Goal: Task Accomplishment & Management: Manage account settings

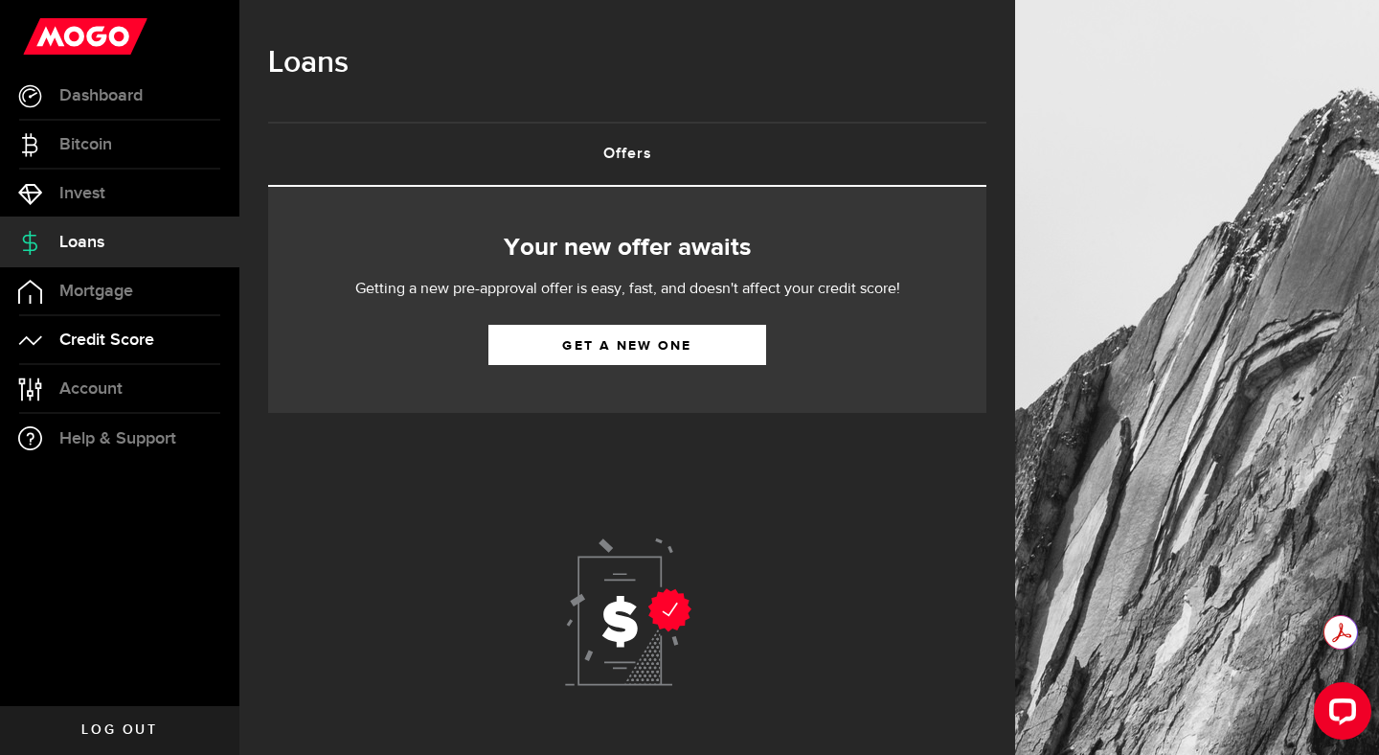
click at [152, 334] on span "Credit Score" at bounding box center [106, 339] width 95 height 17
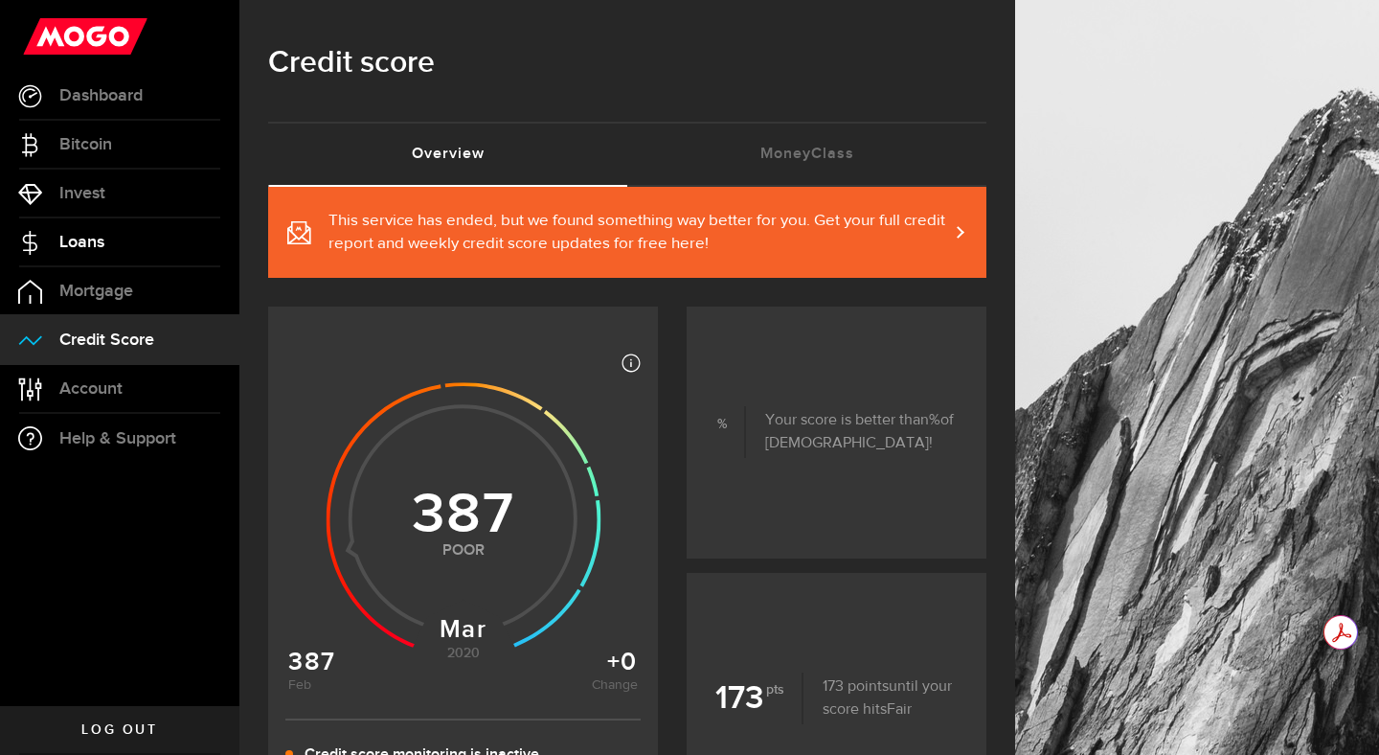
click at [97, 261] on link "Loans" at bounding box center [119, 242] width 239 height 48
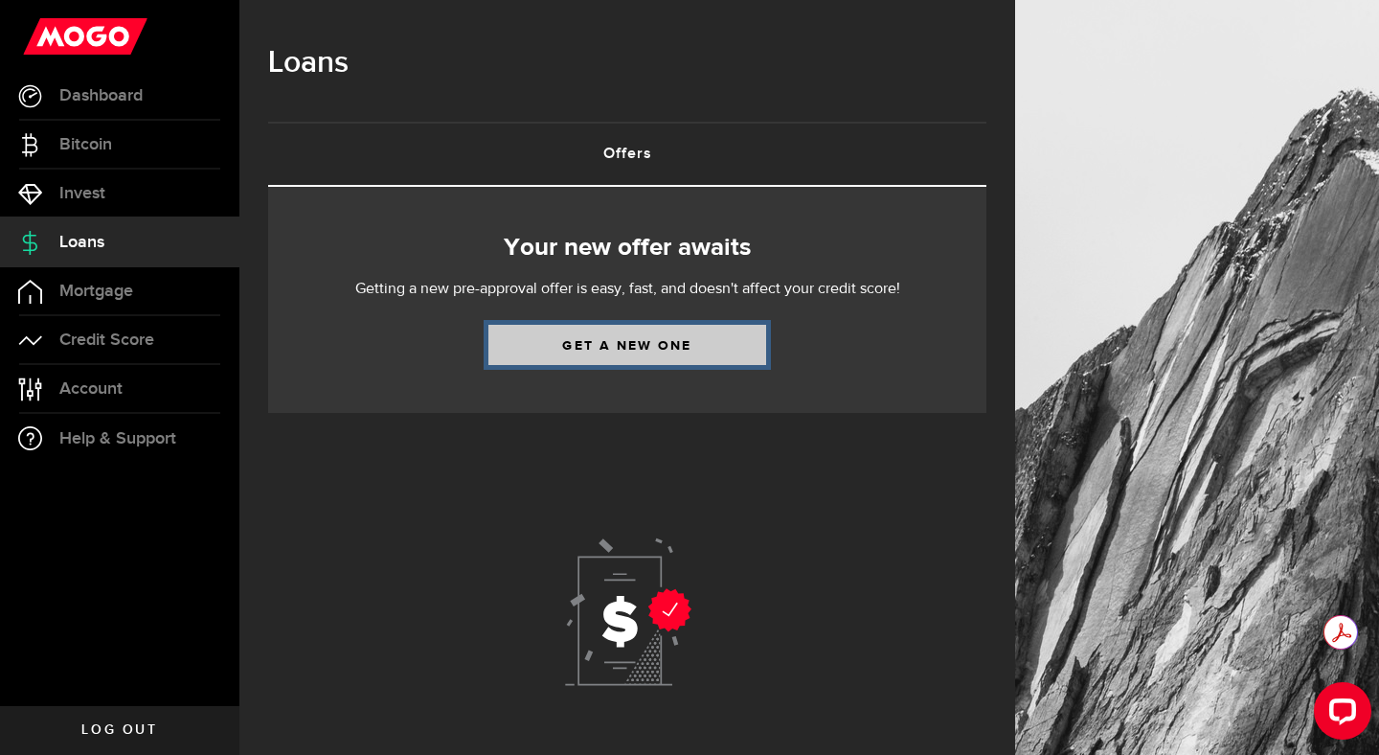
click at [666, 350] on link "Get a new one" at bounding box center [627, 345] width 278 height 40
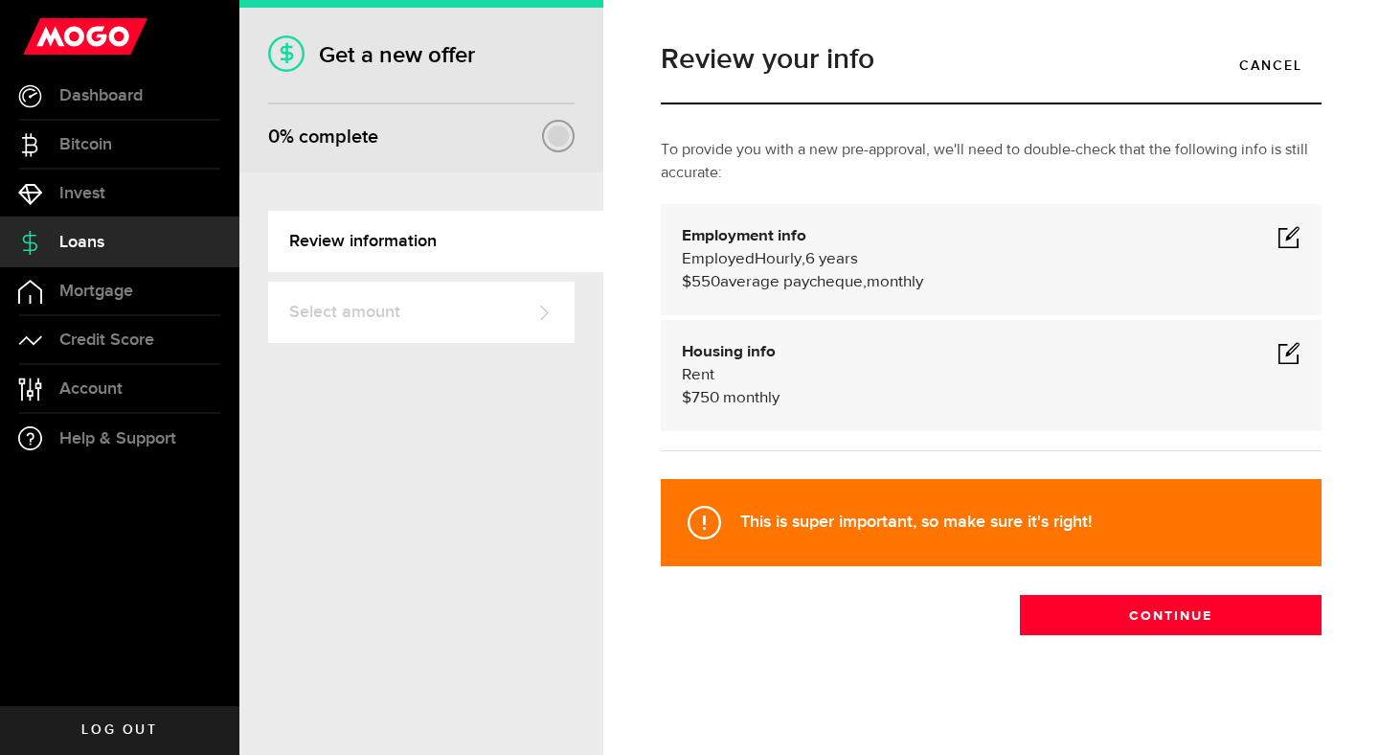
click at [1281, 244] on span at bounding box center [1289, 236] width 23 height 23
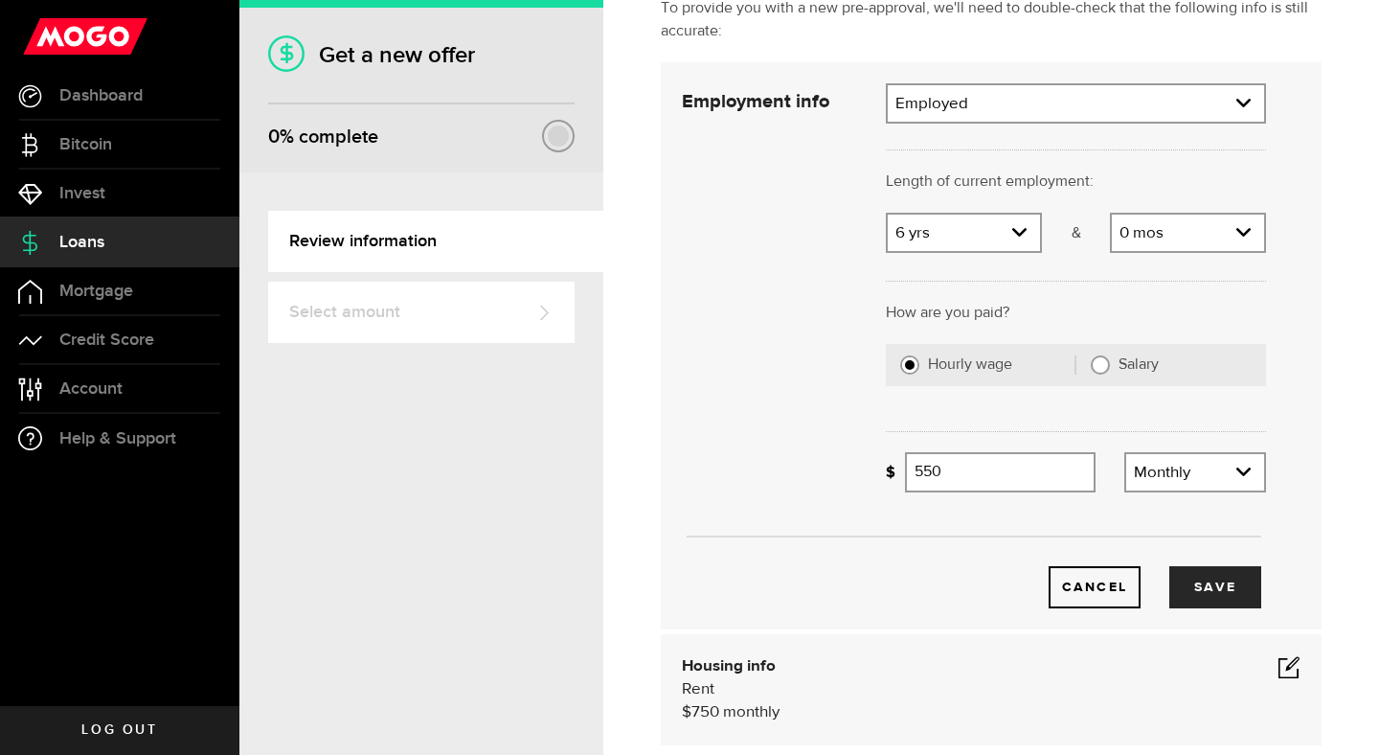
scroll to position [141, 0]
click at [1017, 222] on link "expand select" at bounding box center [964, 233] width 152 height 36
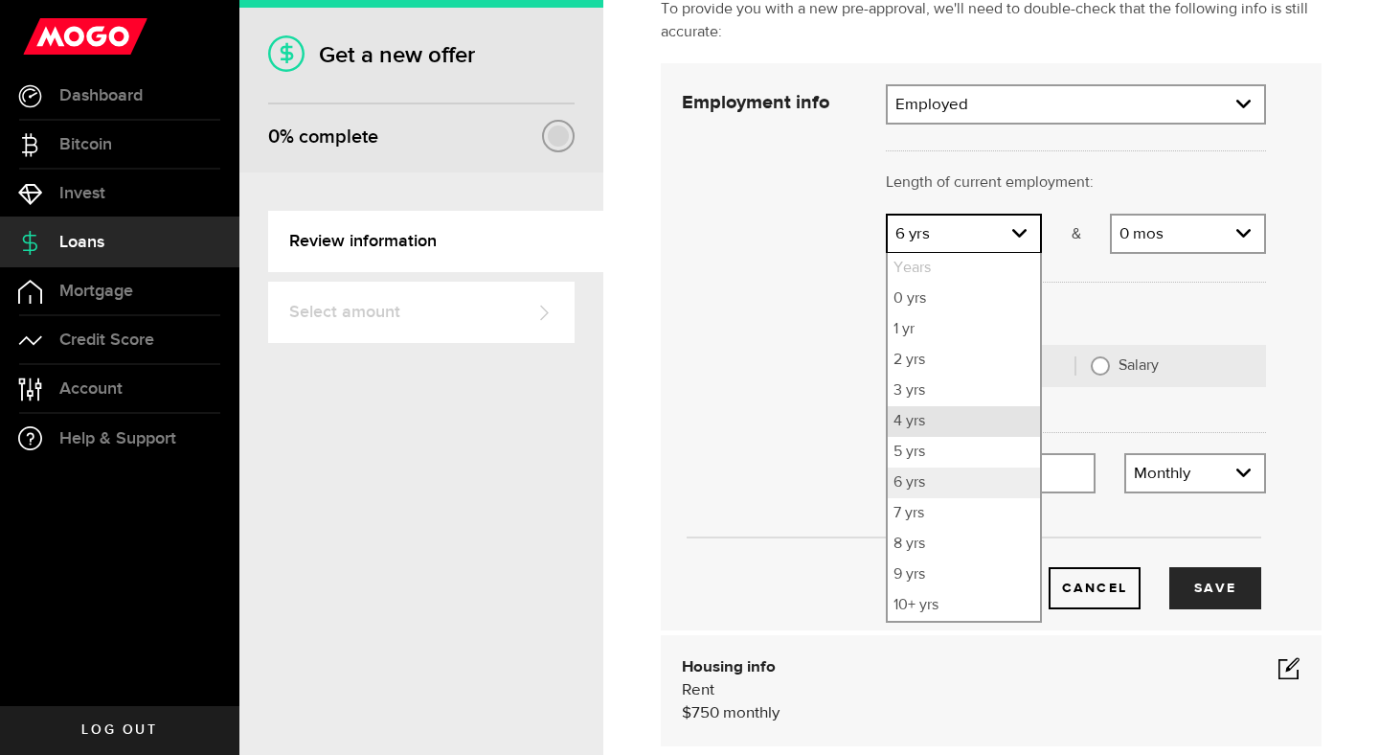
click at [962, 423] on li "4 yrs" at bounding box center [964, 421] width 152 height 31
select select "4"
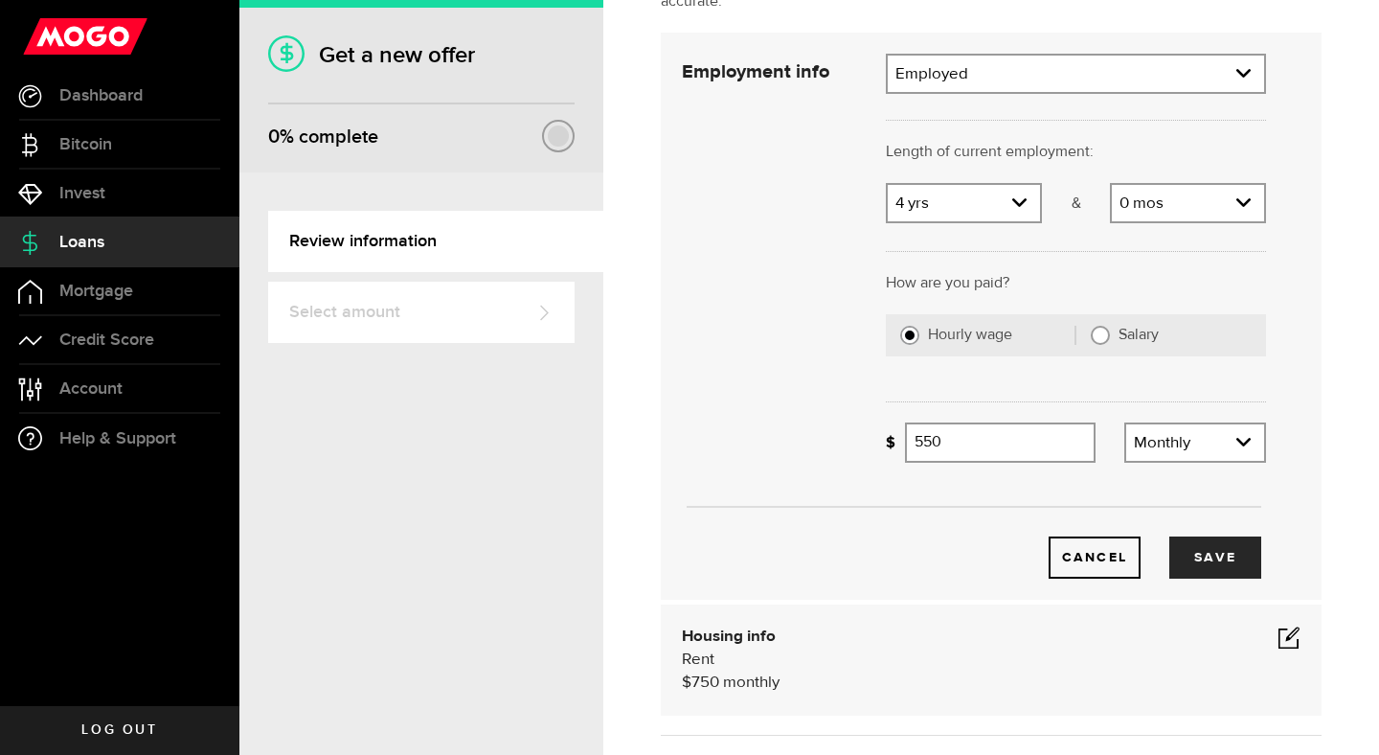
scroll to position [174, 0]
click at [1103, 331] on input "Salary" at bounding box center [1100, 332] width 19 height 19
radio input "true"
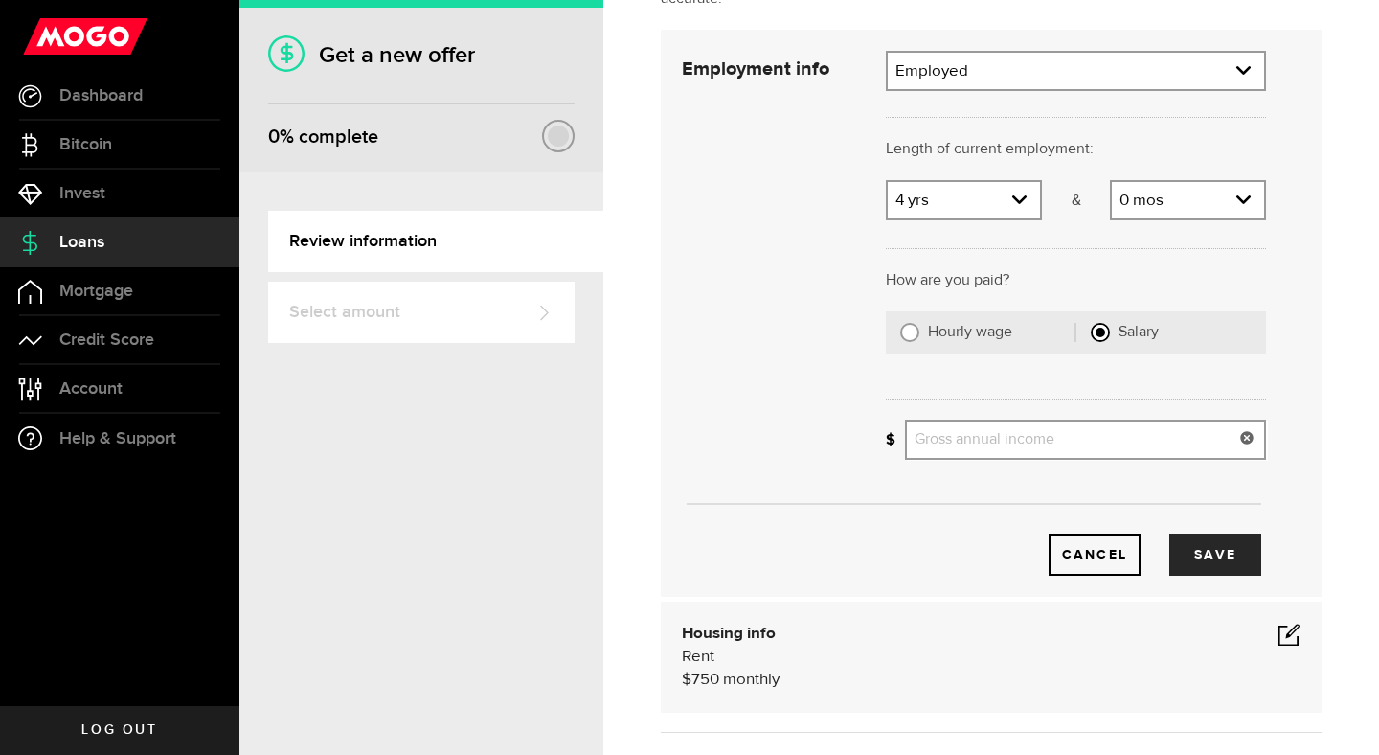
click at [1005, 443] on input "Gross annual income" at bounding box center [1085, 439] width 361 height 40
type input "68,648"
click at [1222, 549] on button "Save" at bounding box center [1215, 554] width 92 height 42
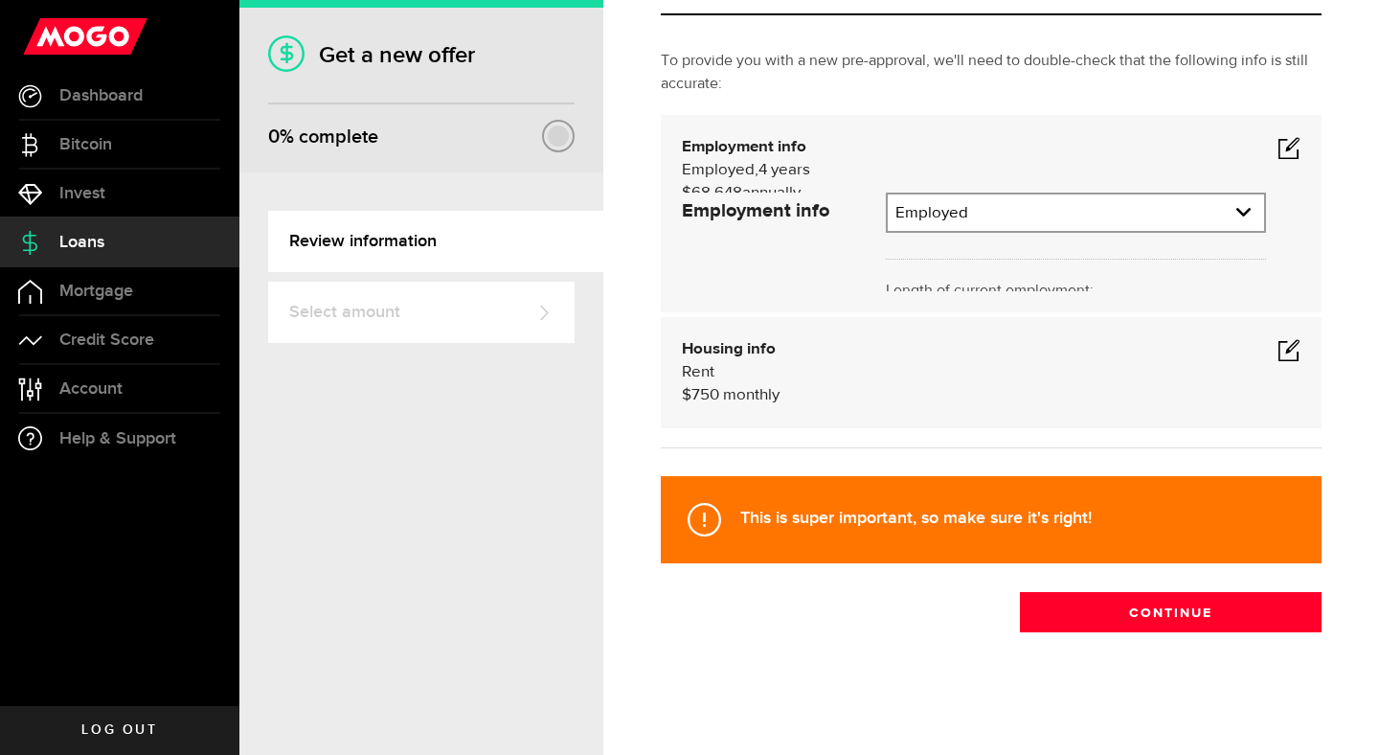
scroll to position [3, 0]
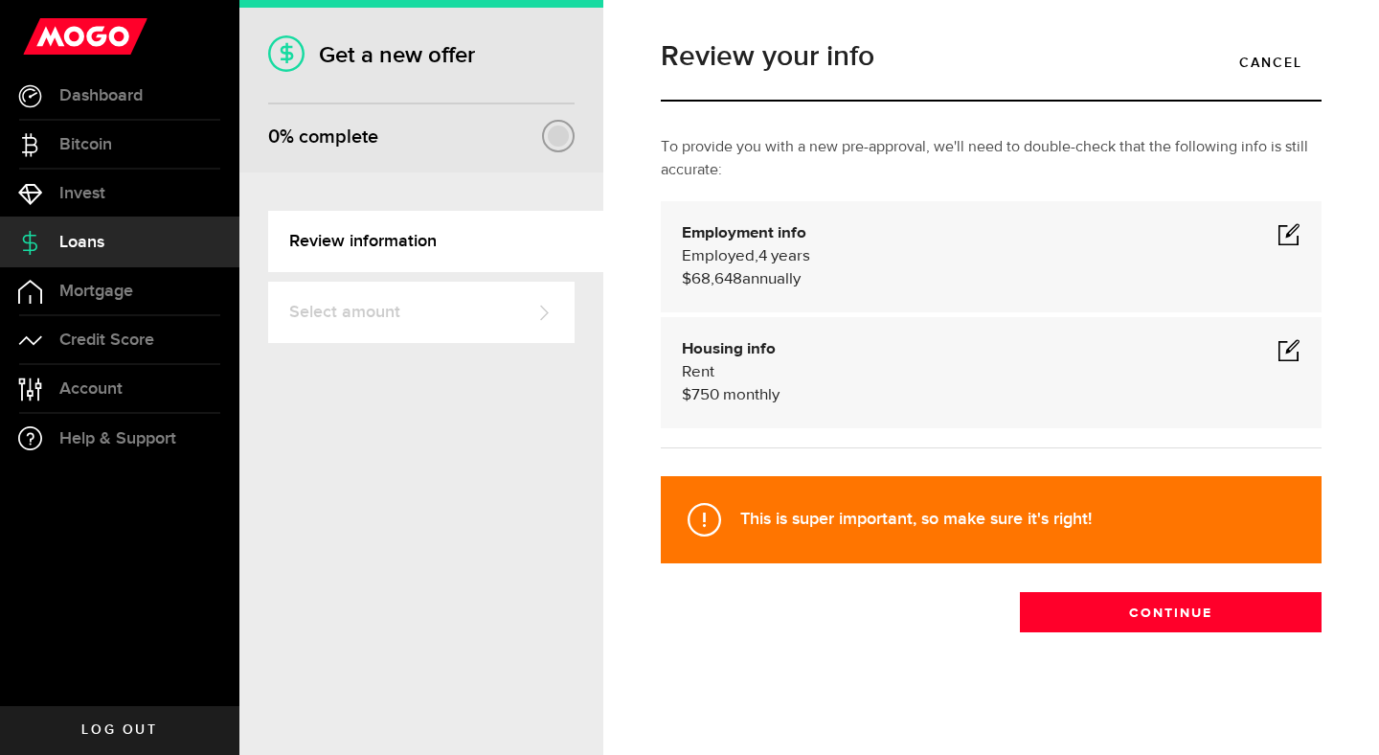
click at [1278, 344] on span at bounding box center [1289, 349] width 23 height 23
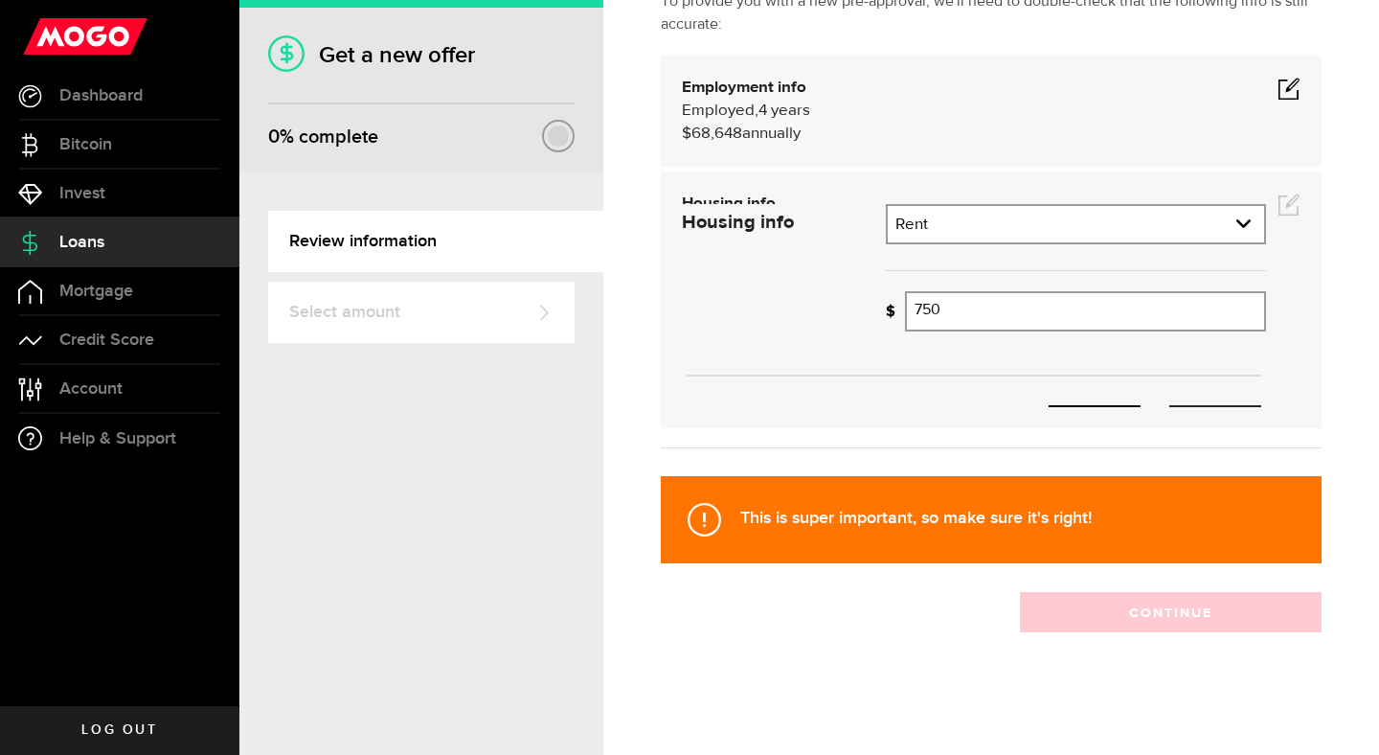
scroll to position [174, 0]
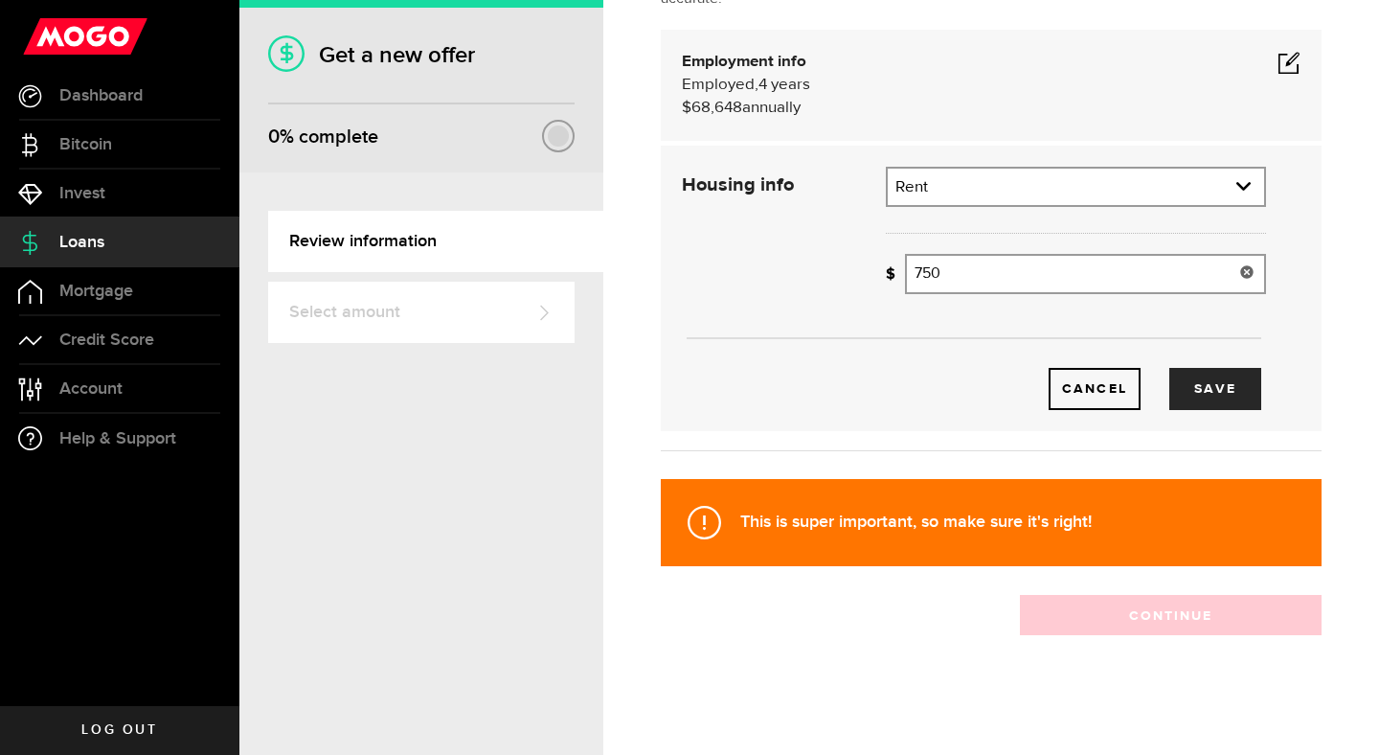
click at [1038, 274] on input "750" at bounding box center [1085, 274] width 361 height 40
type input "7"
click at [1182, 380] on button "Save" at bounding box center [1215, 389] width 92 height 42
type input "1,000"
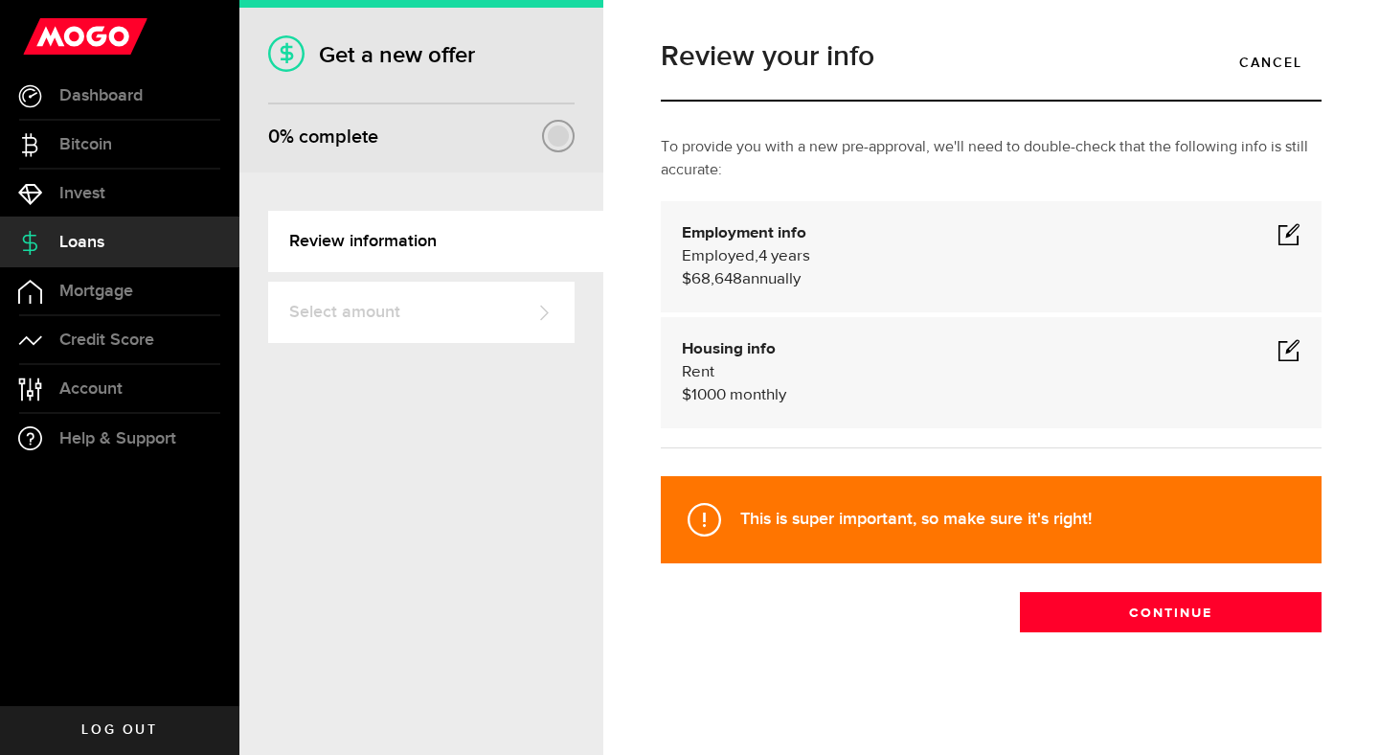
scroll to position [3, 0]
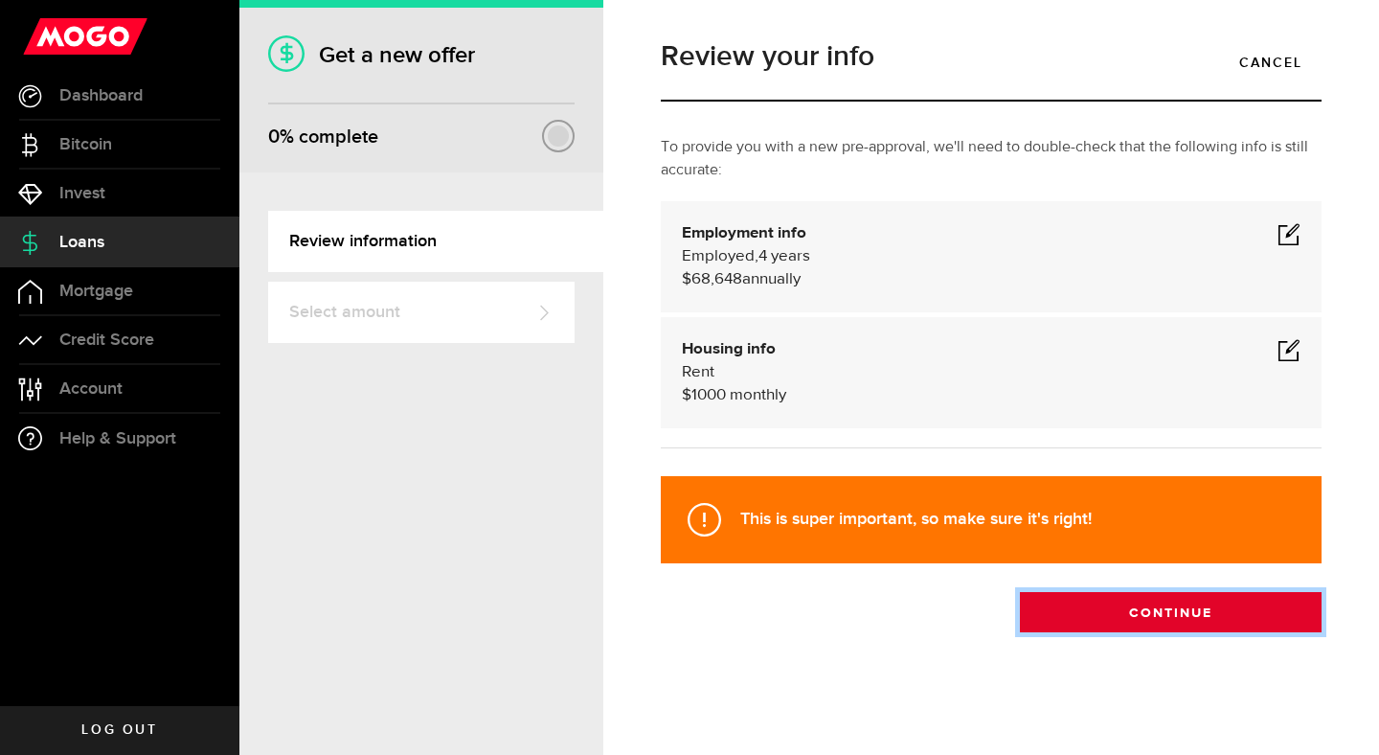
click at [1142, 610] on button "Continue" at bounding box center [1171, 612] width 302 height 40
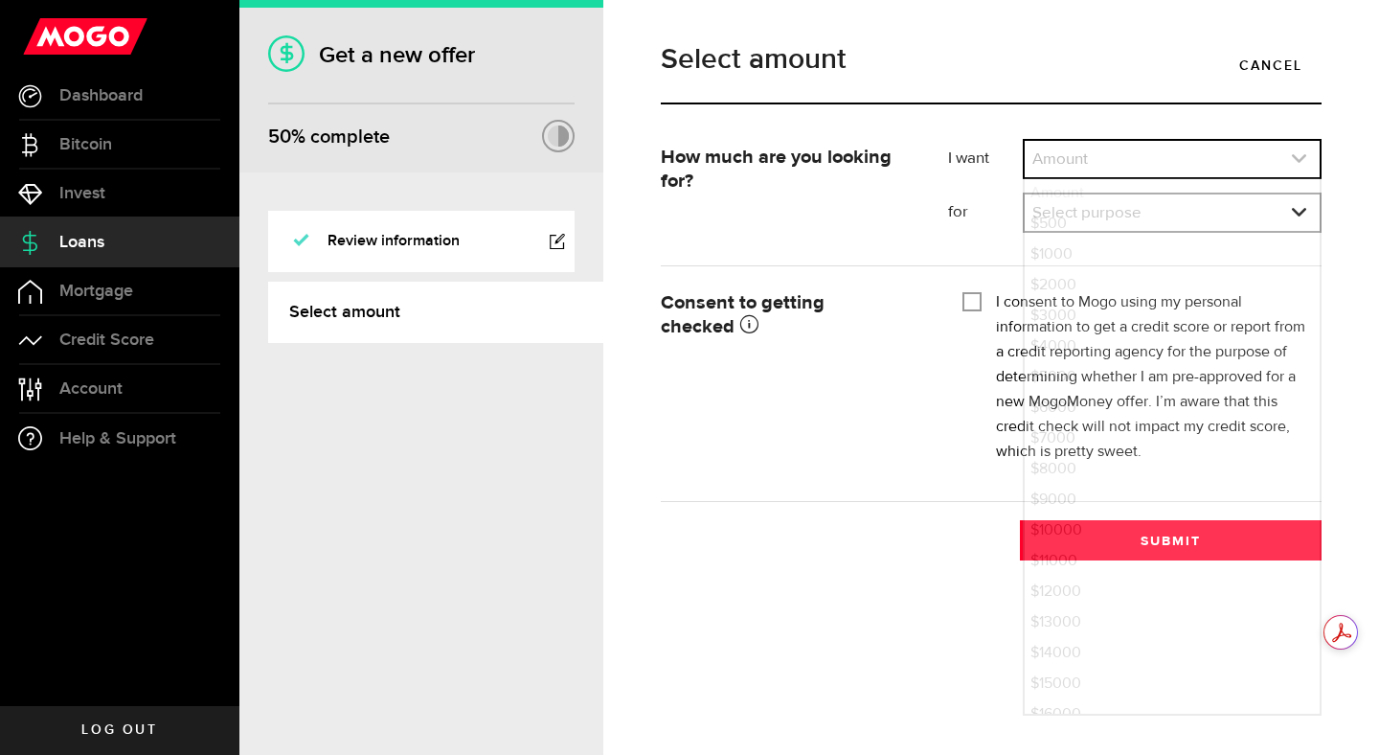
click at [1079, 159] on link "expand select" at bounding box center [1172, 159] width 295 height 36
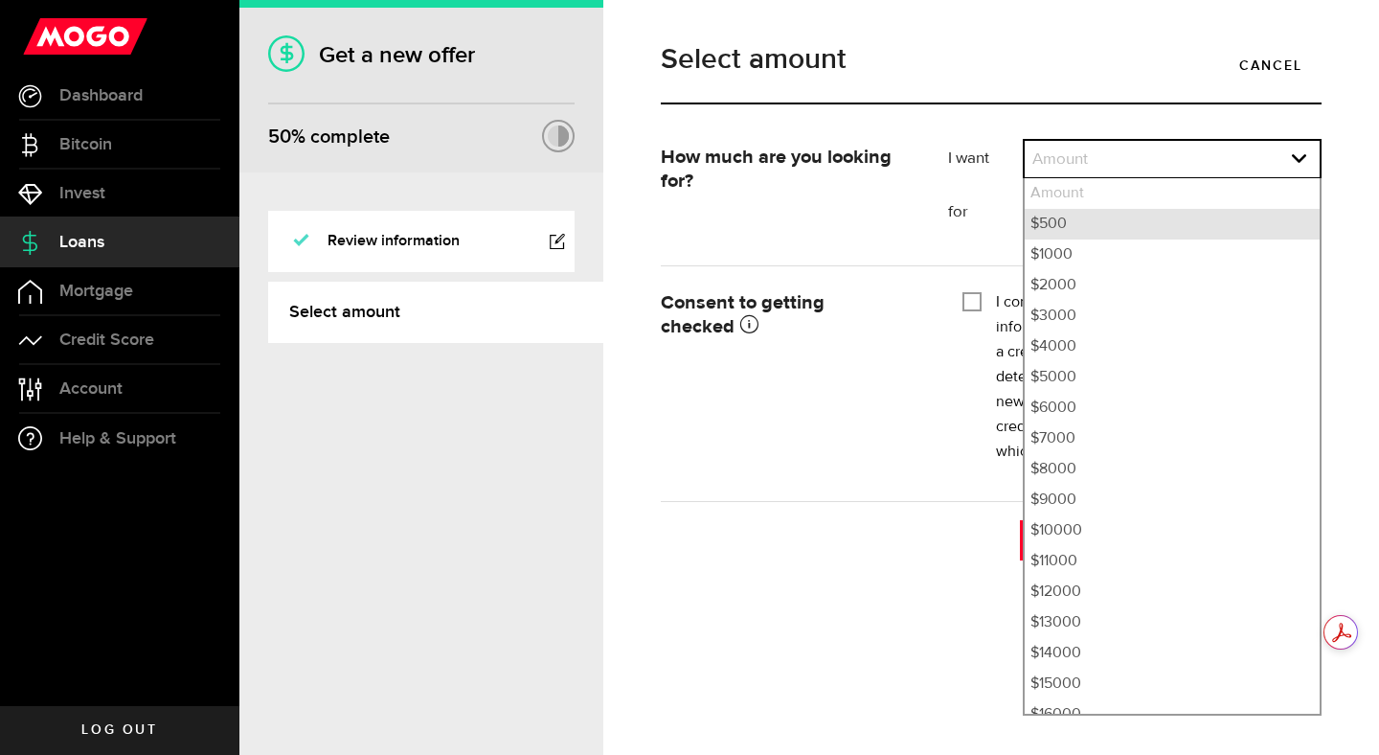
click at [1071, 225] on li "$500" at bounding box center [1172, 224] width 295 height 31
select select "500"
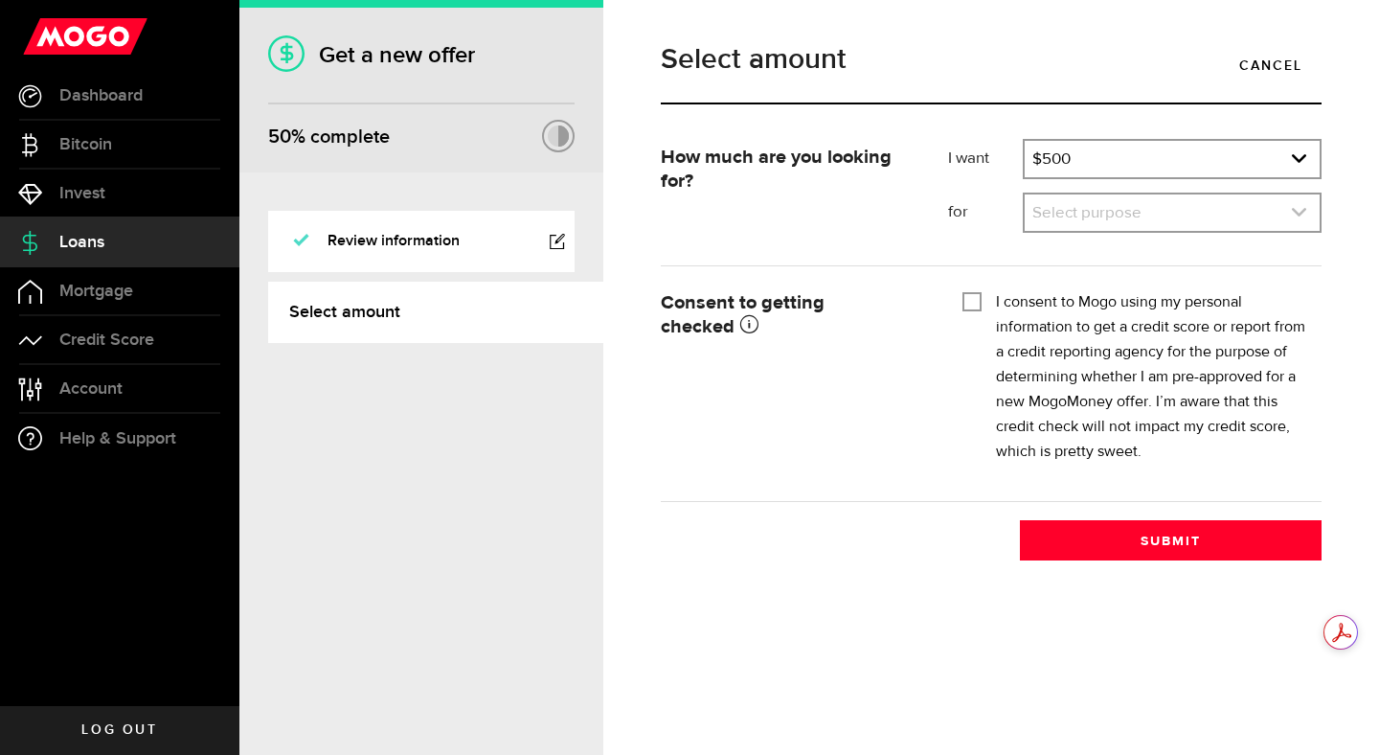
click at [1104, 215] on link "expand select" at bounding box center [1172, 212] width 295 height 36
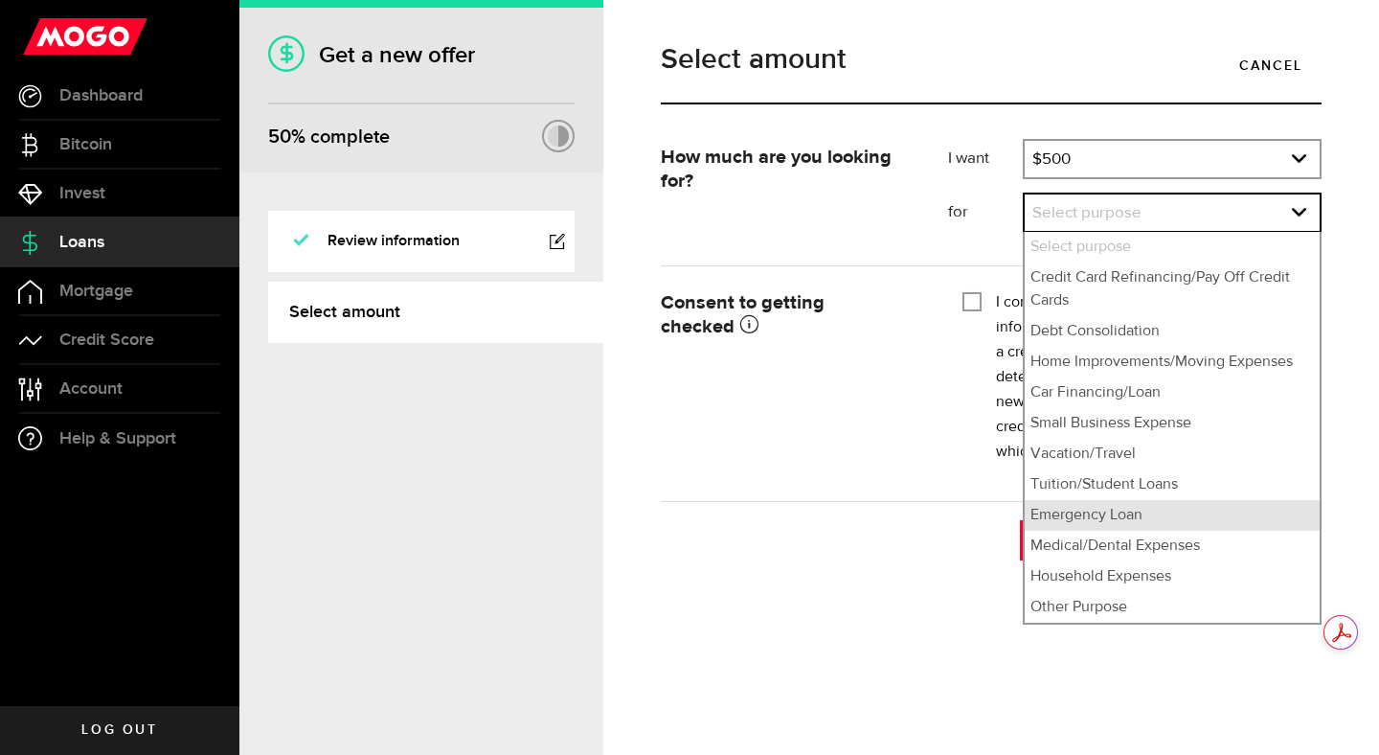
click at [1128, 519] on li "Emergency Loan" at bounding box center [1172, 515] width 295 height 31
select select "Emergency Loan"
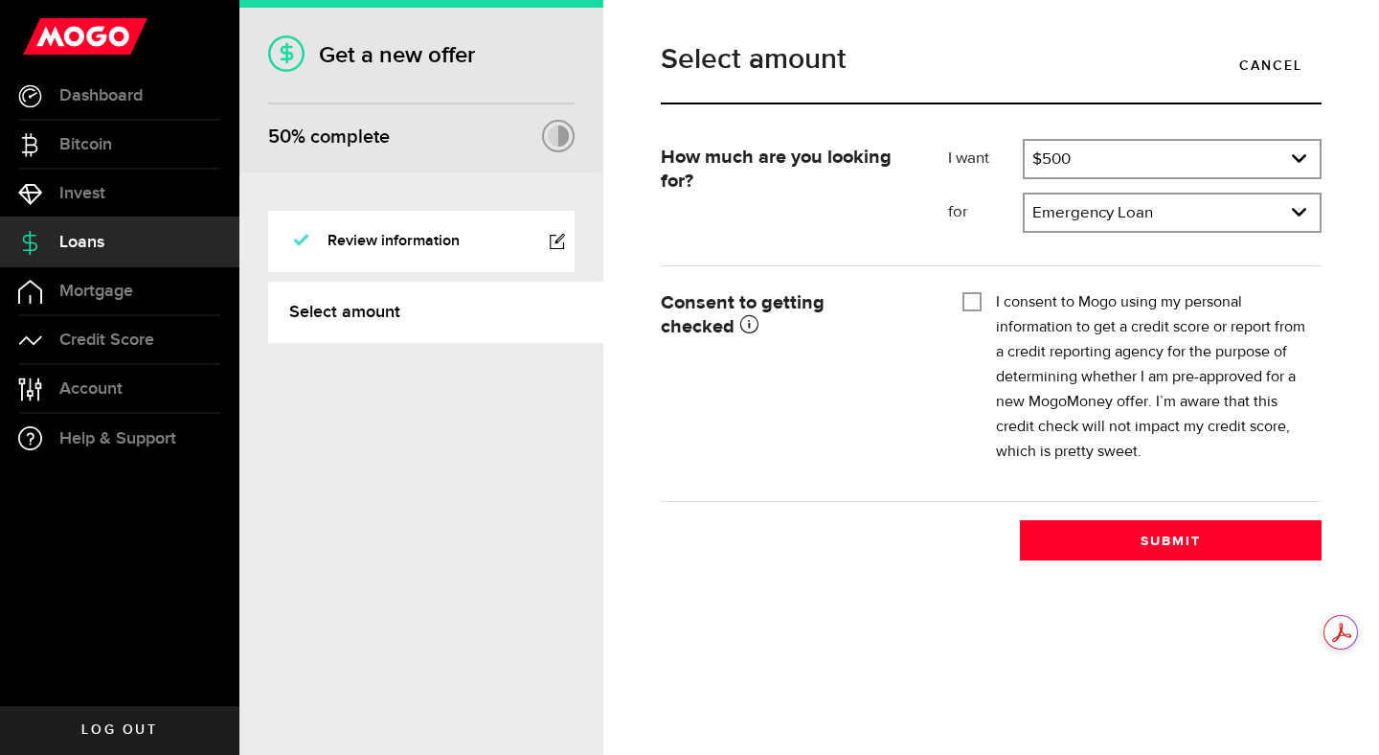
click at [968, 308] on input "I consent to Mogo using my personal information to get a credit score or report…" at bounding box center [971, 299] width 19 height 19
checkbox input "true"
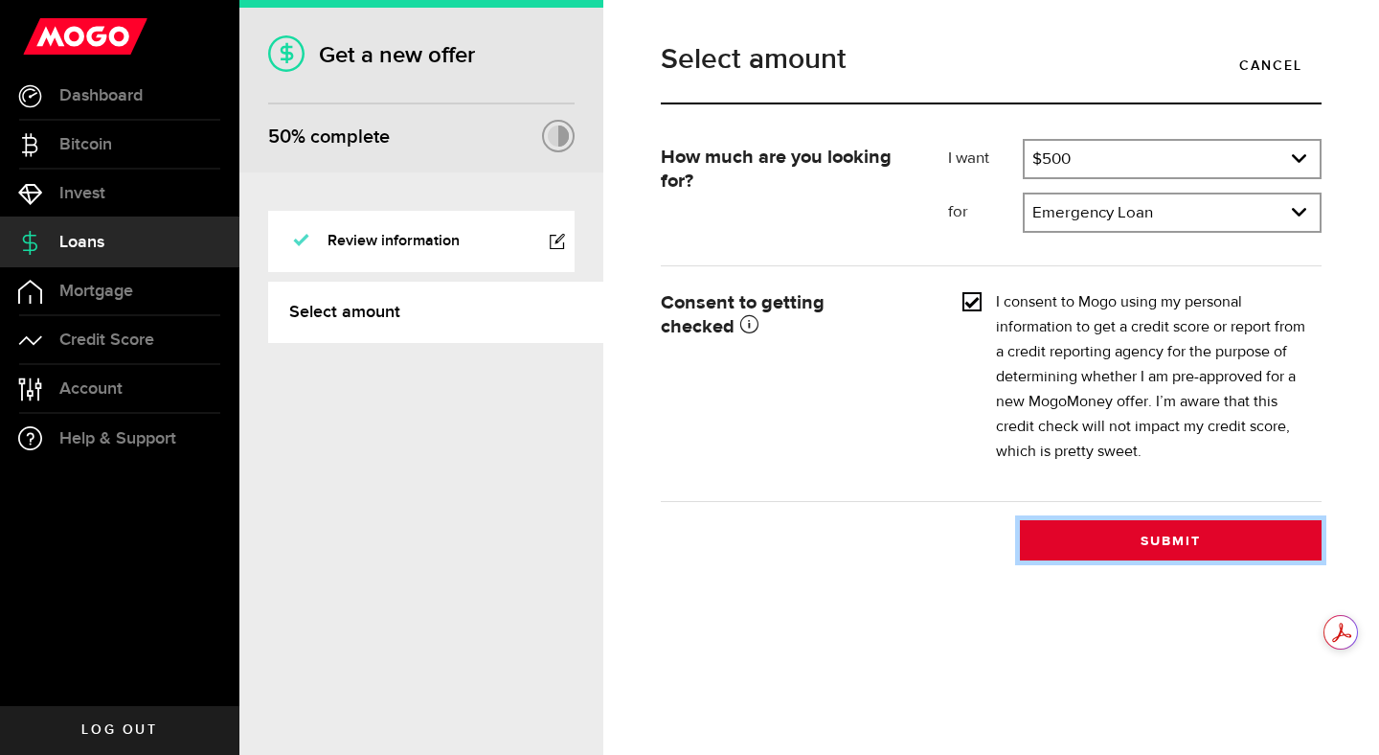
click at [1190, 543] on button "Submit" at bounding box center [1171, 540] width 302 height 40
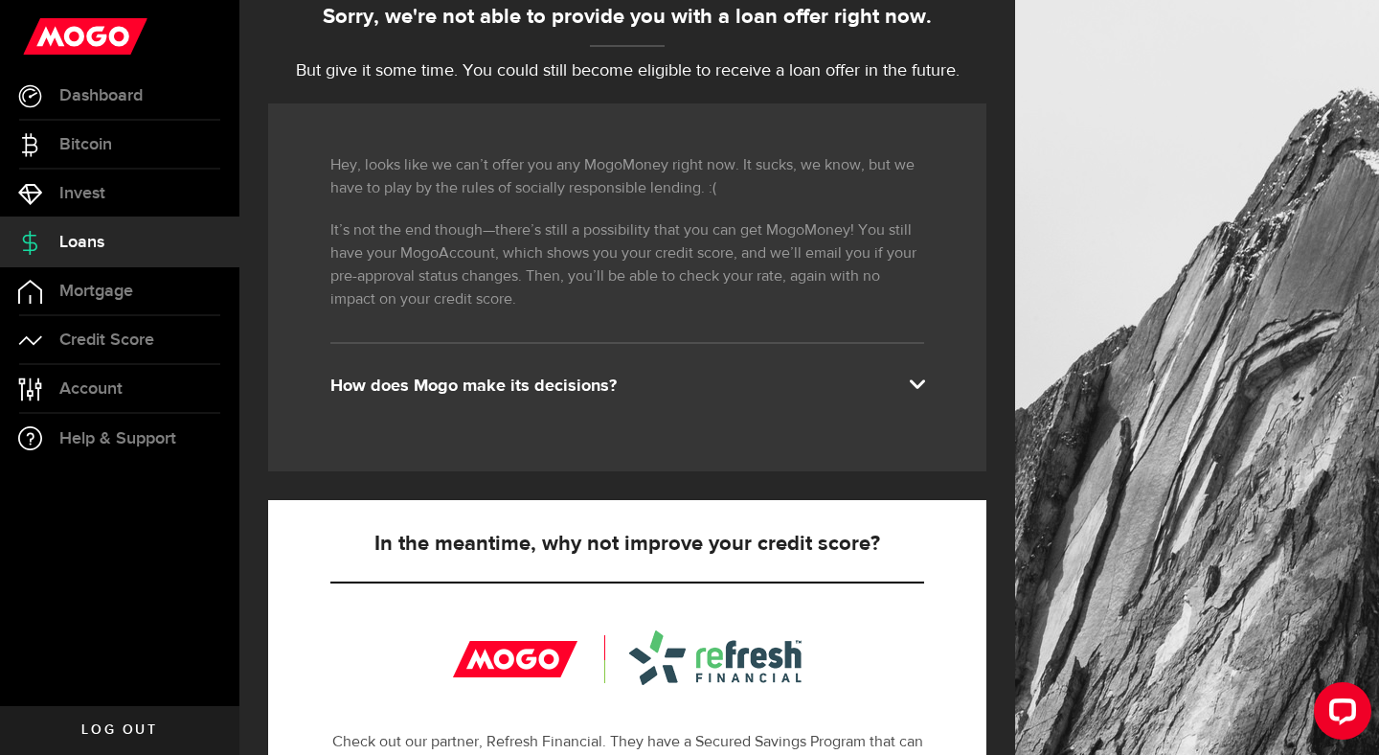
scroll to position [228, 0]
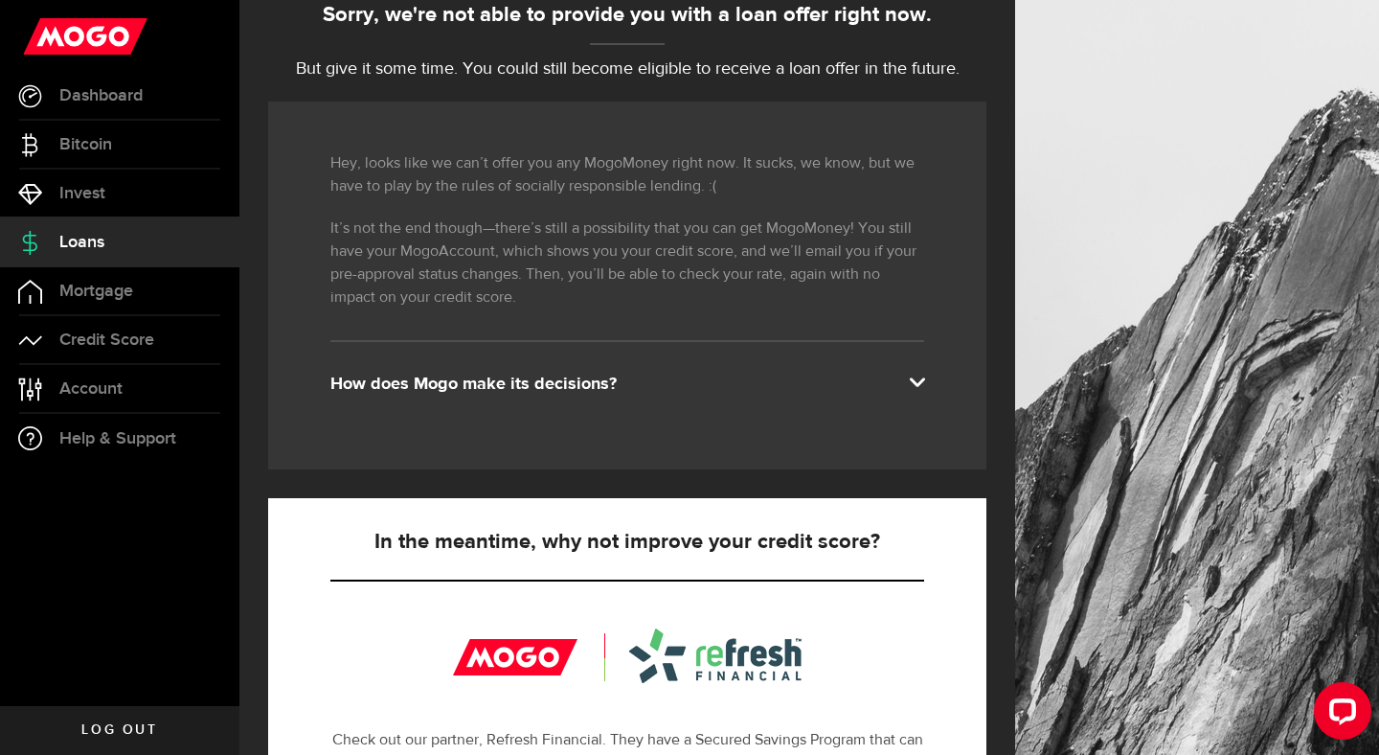
click at [645, 383] on div "How does Mogo make its decisions?" at bounding box center [627, 384] width 594 height 23
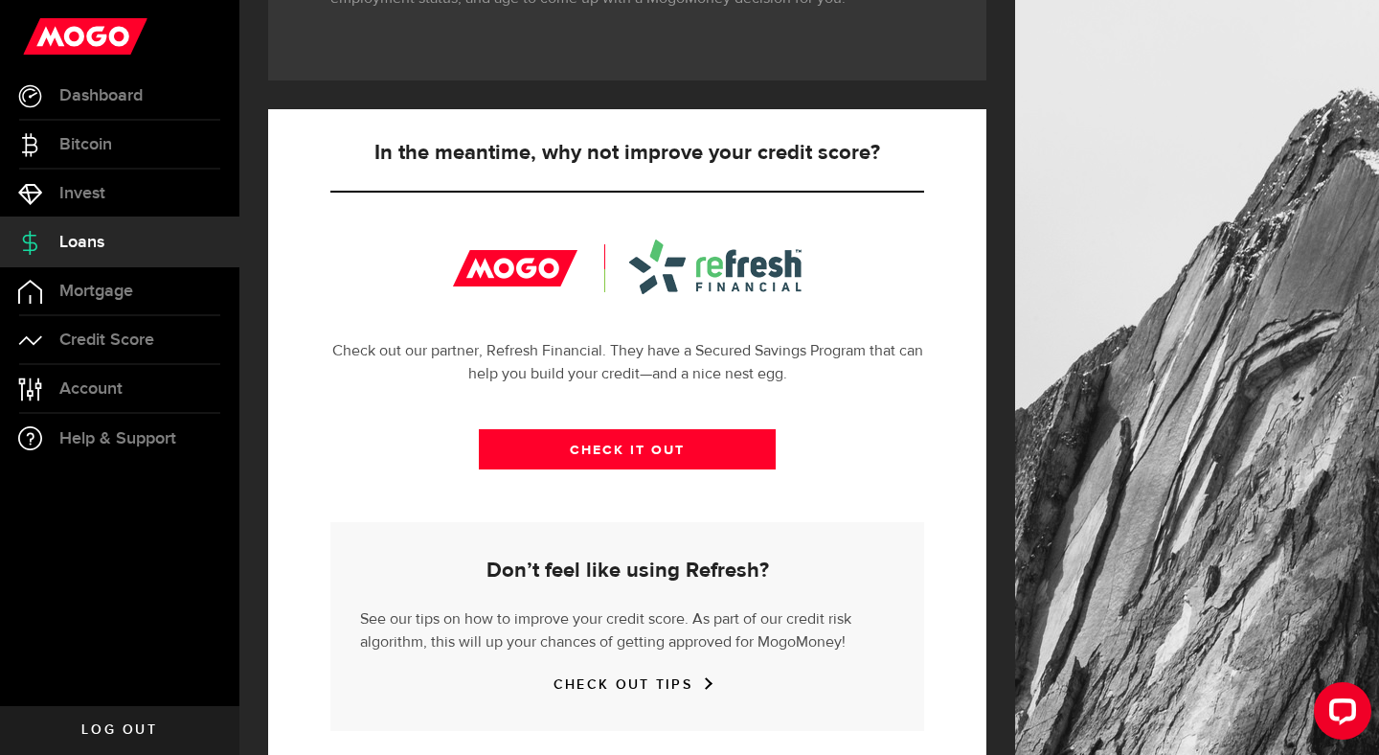
scroll to position [706, 0]
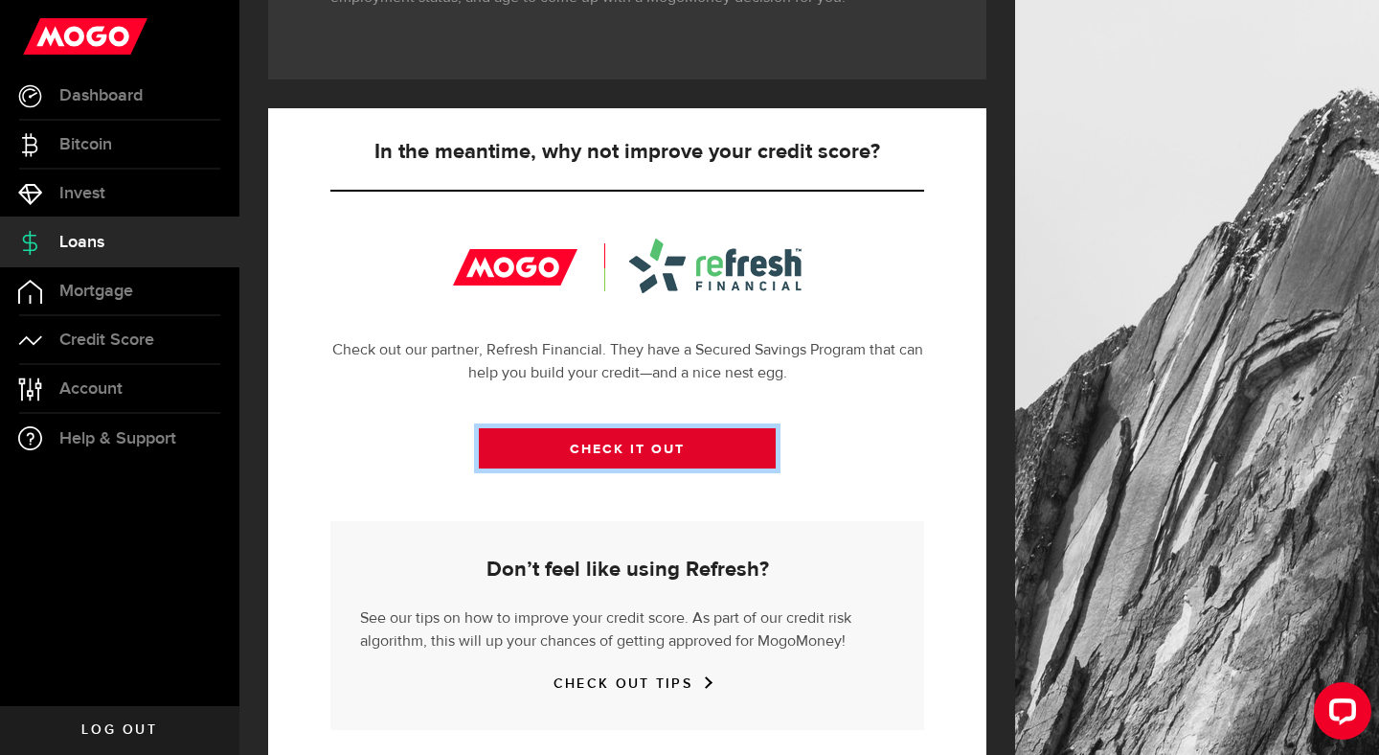
click at [676, 450] on link "CHECK IT OUT" at bounding box center [627, 448] width 297 height 40
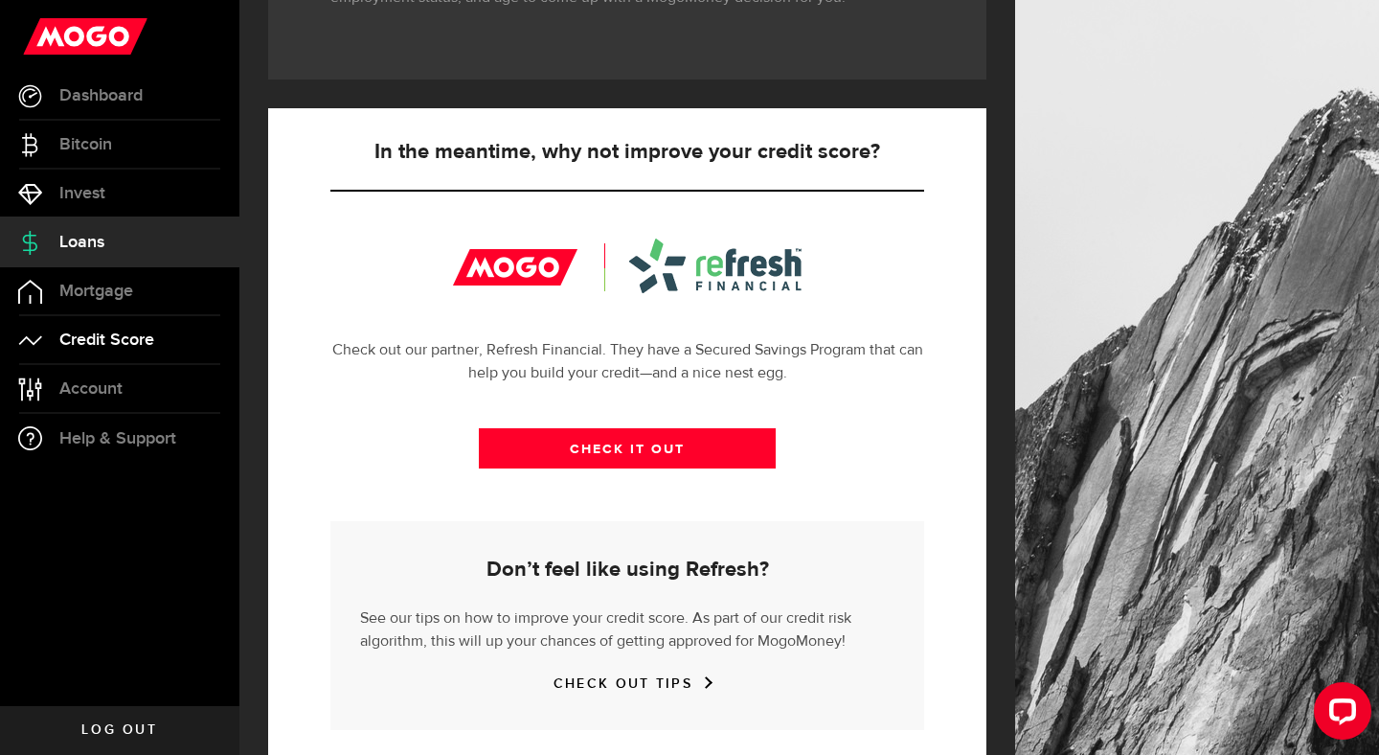
click at [89, 345] on span "Credit Score" at bounding box center [106, 339] width 95 height 17
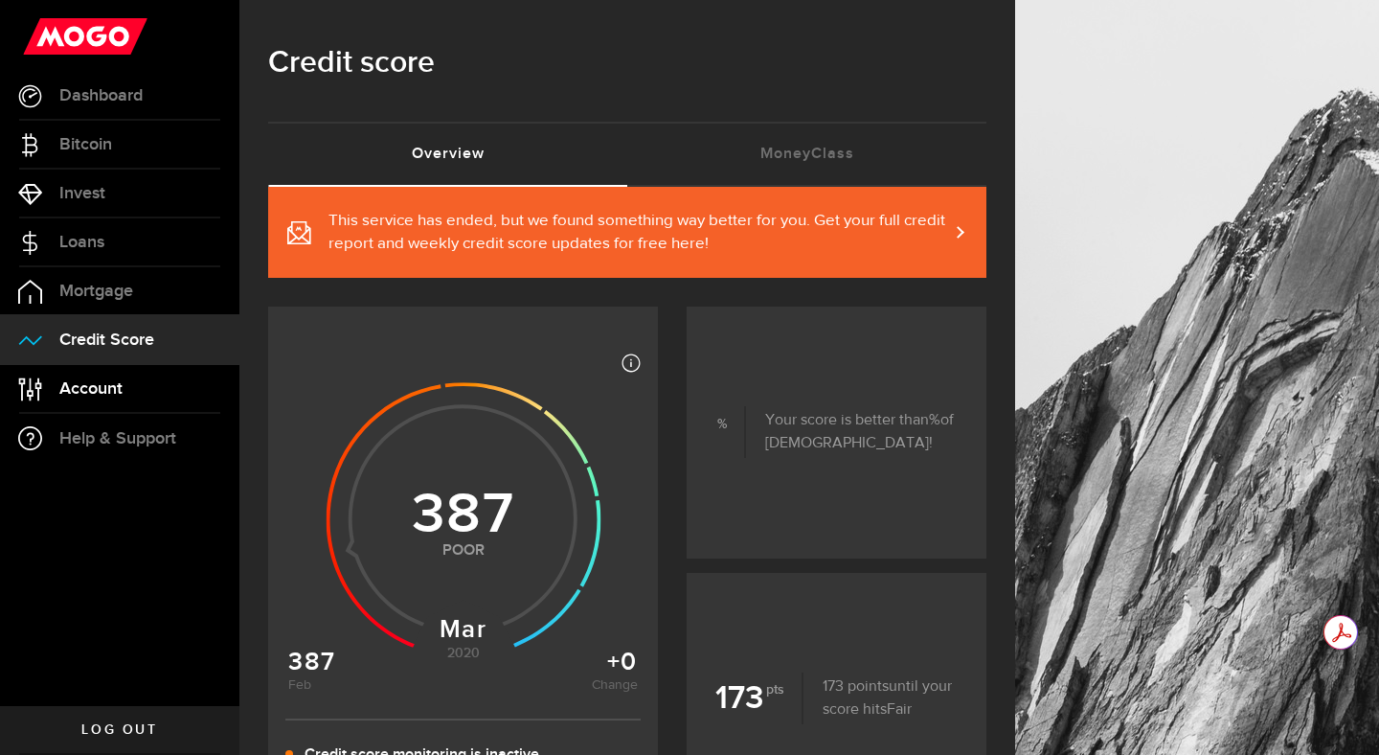
click at [102, 397] on span "Account" at bounding box center [90, 388] width 63 height 17
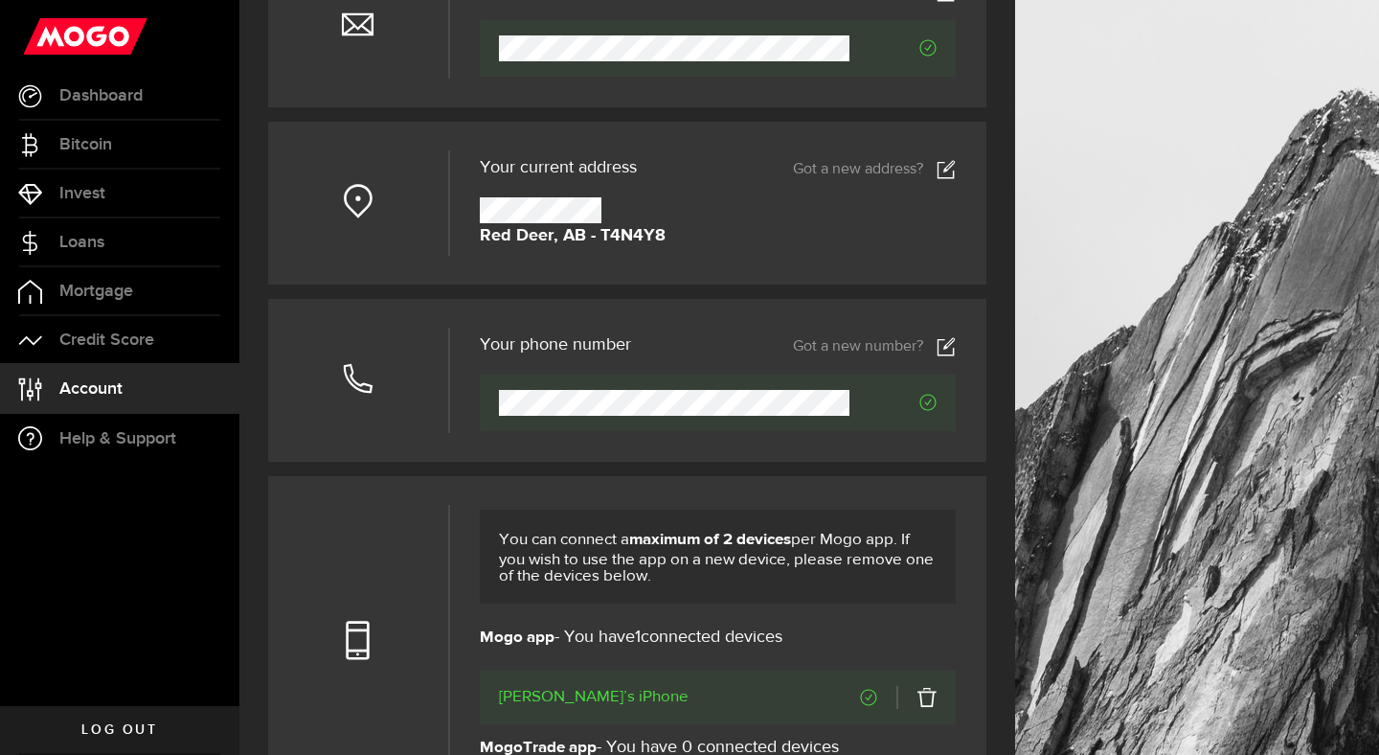
scroll to position [250, 0]
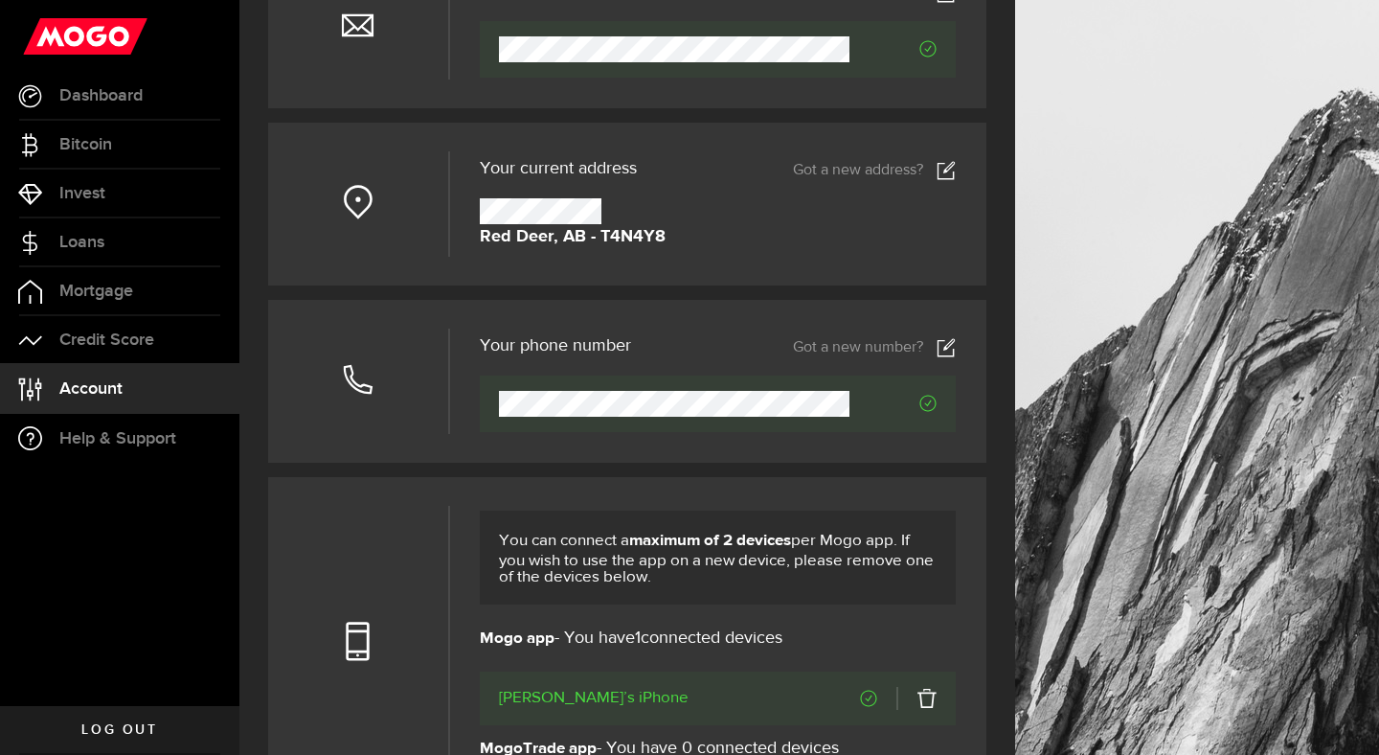
click at [947, 351] on icon at bounding box center [946, 347] width 19 height 19
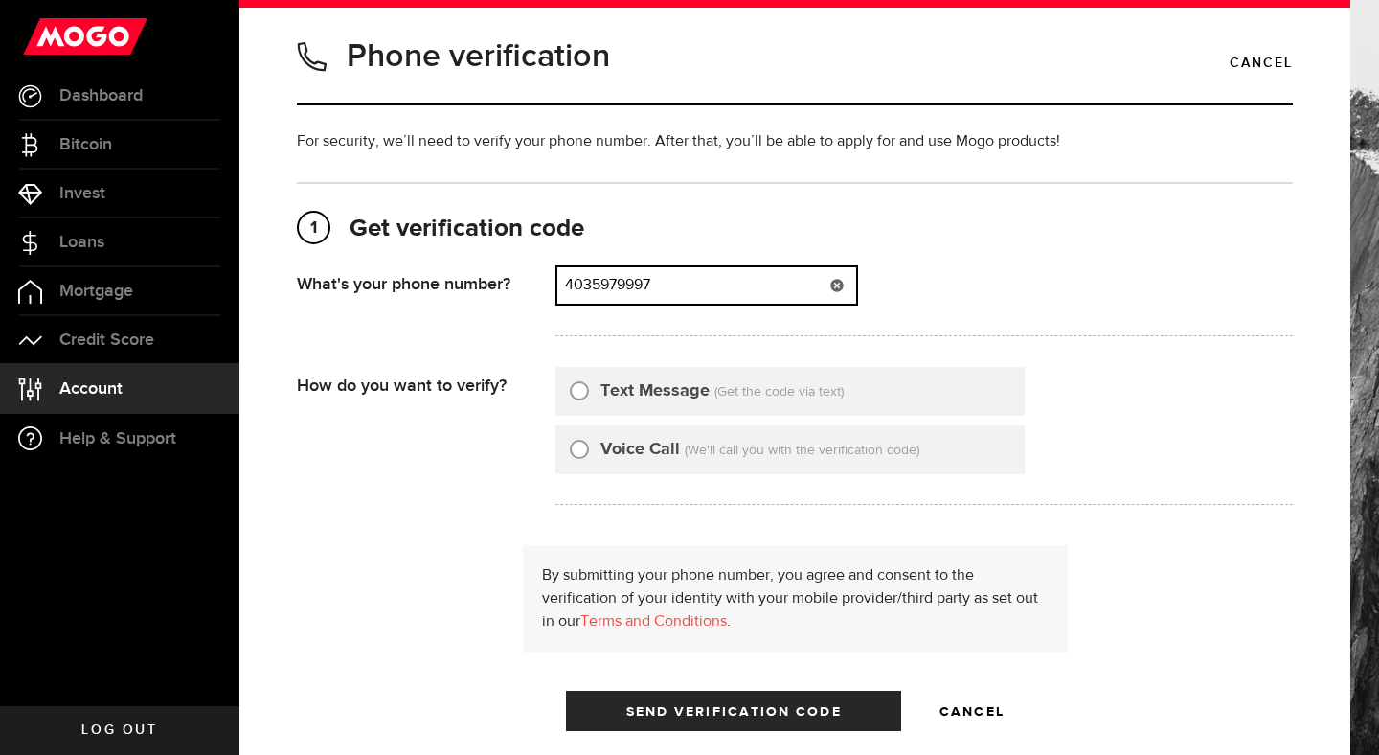
drag, startPoint x: 706, startPoint y: 299, endPoint x: 430, endPoint y: 290, distance: 275.9
click at [430, 290] on div "What's your phone number? That doesn't look like a valid phone number. Try agai…" at bounding box center [795, 306] width 996 height 82
type input "7806760842"
click at [580, 397] on input "Text Message" at bounding box center [579, 387] width 19 height 19
radio input "true"
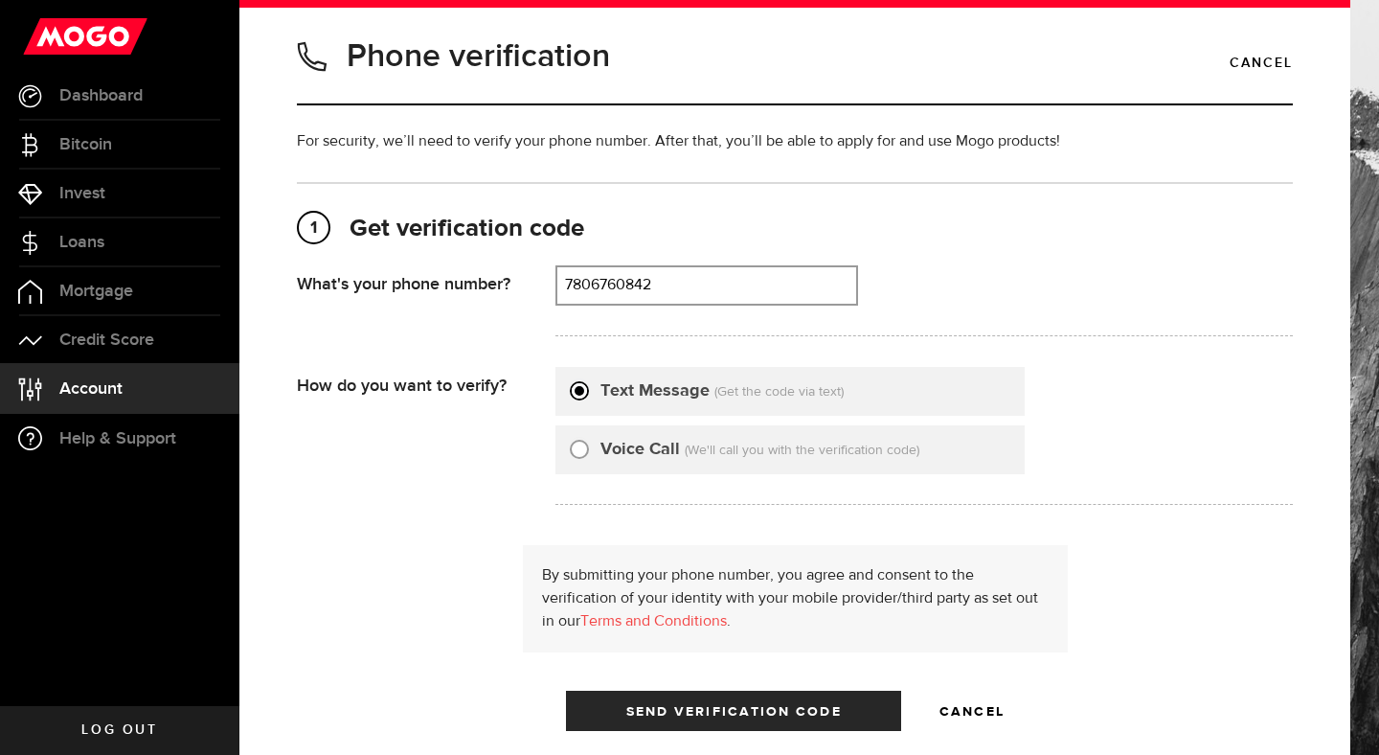
scroll to position [293, 0]
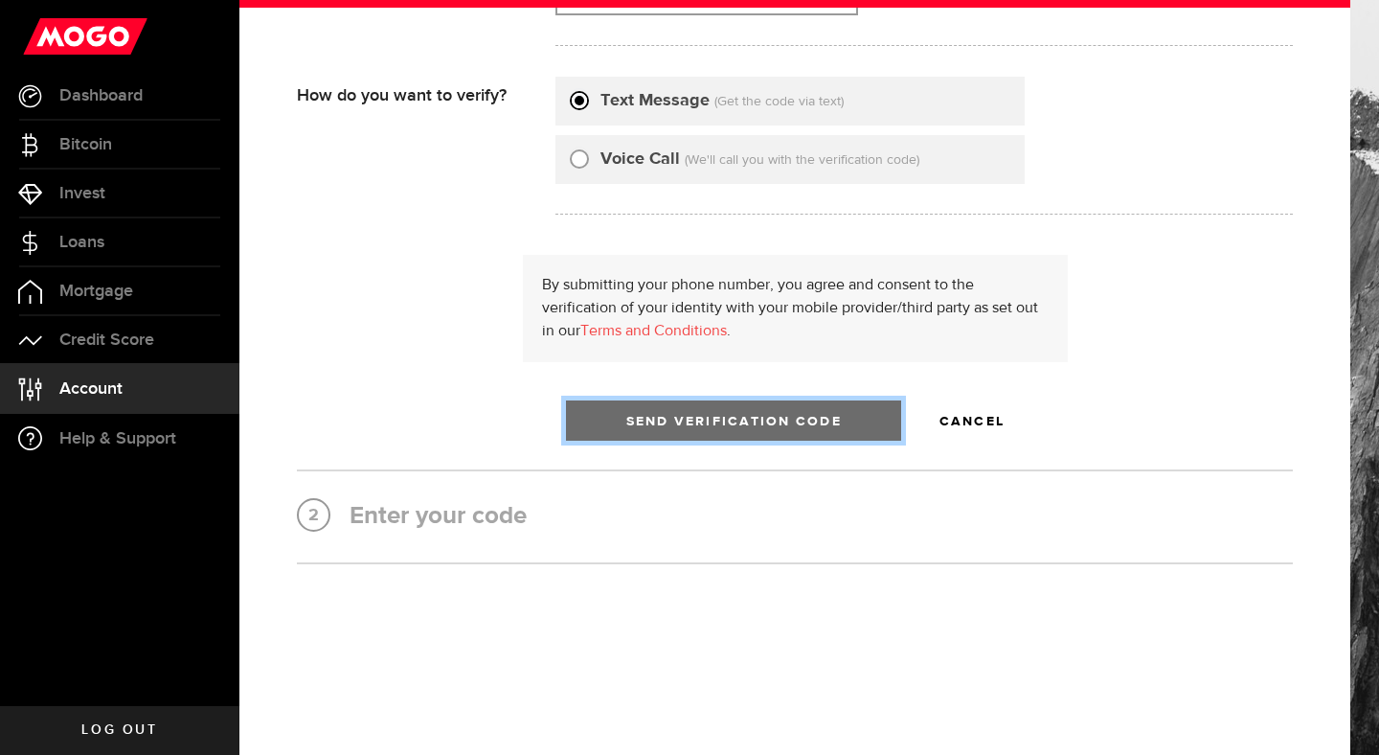
click at [709, 426] on span "Send Verification Code" at bounding box center [733, 421] width 215 height 13
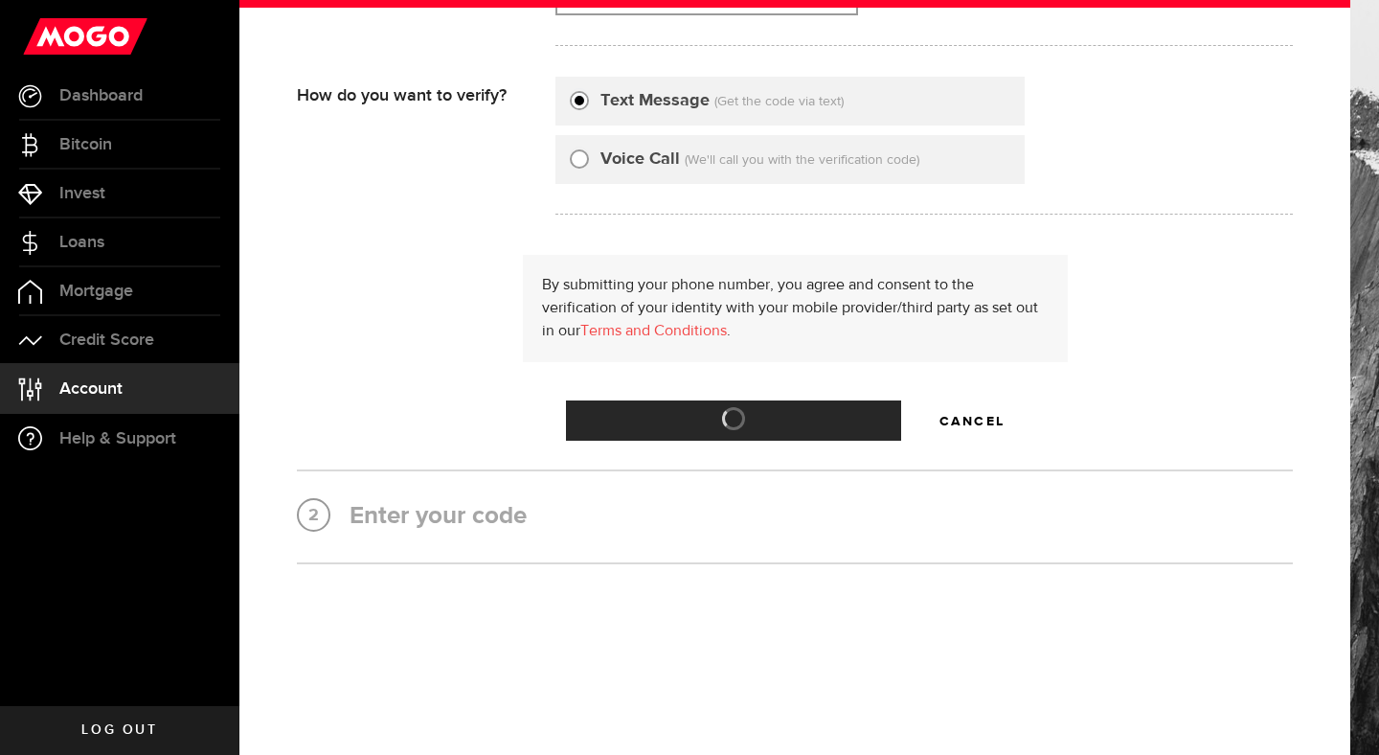
scroll to position [0, 0]
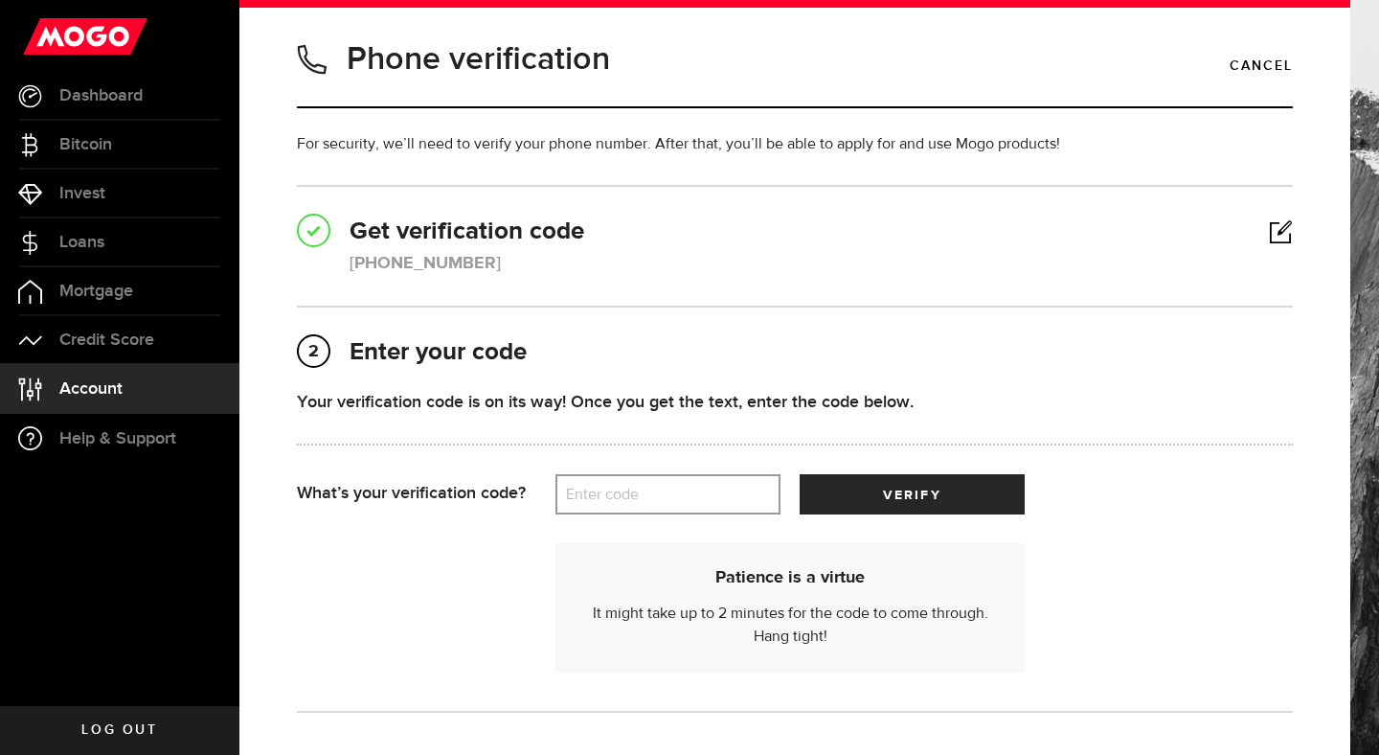
click at [662, 490] on label "Enter code" at bounding box center [667, 494] width 225 height 39
click at [662, 490] on input "Enter code" at bounding box center [667, 494] width 225 height 40
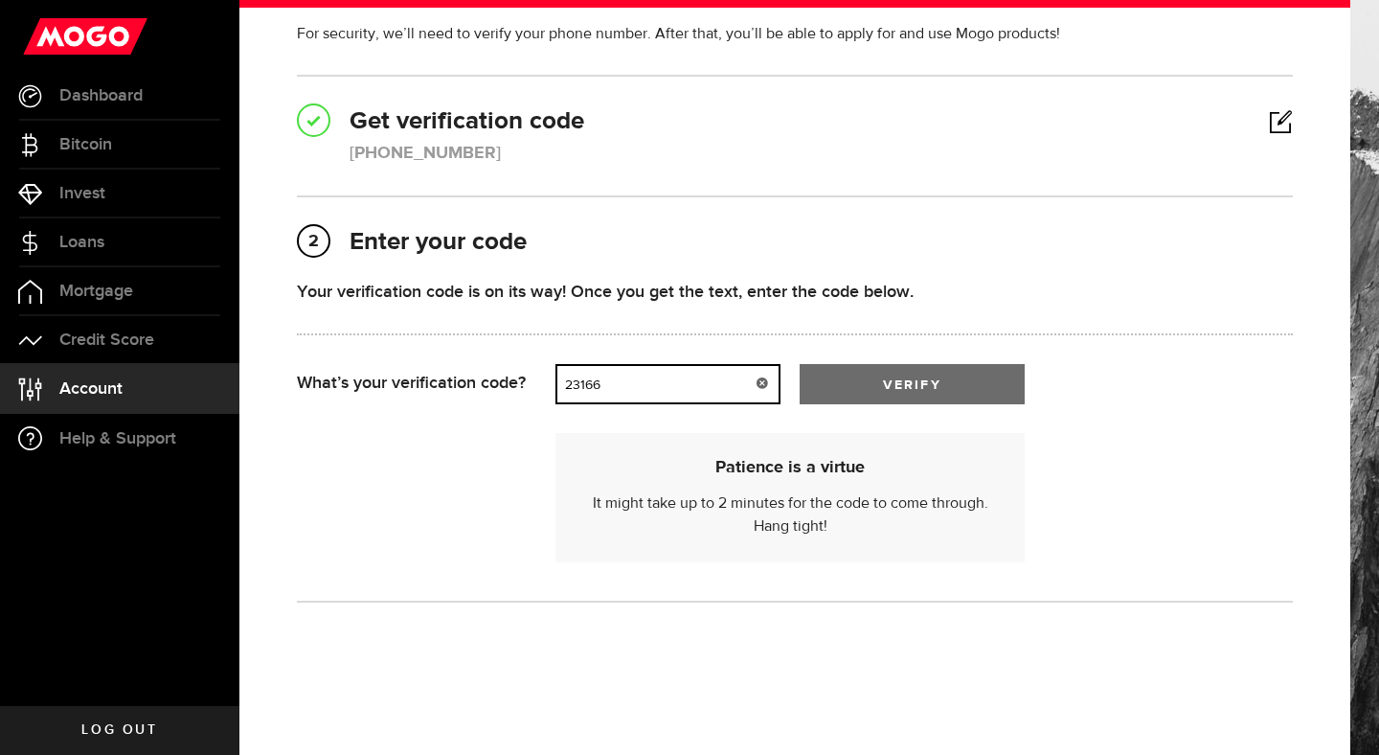
type input "23166"
click at [977, 381] on button "verify" at bounding box center [912, 384] width 225 height 40
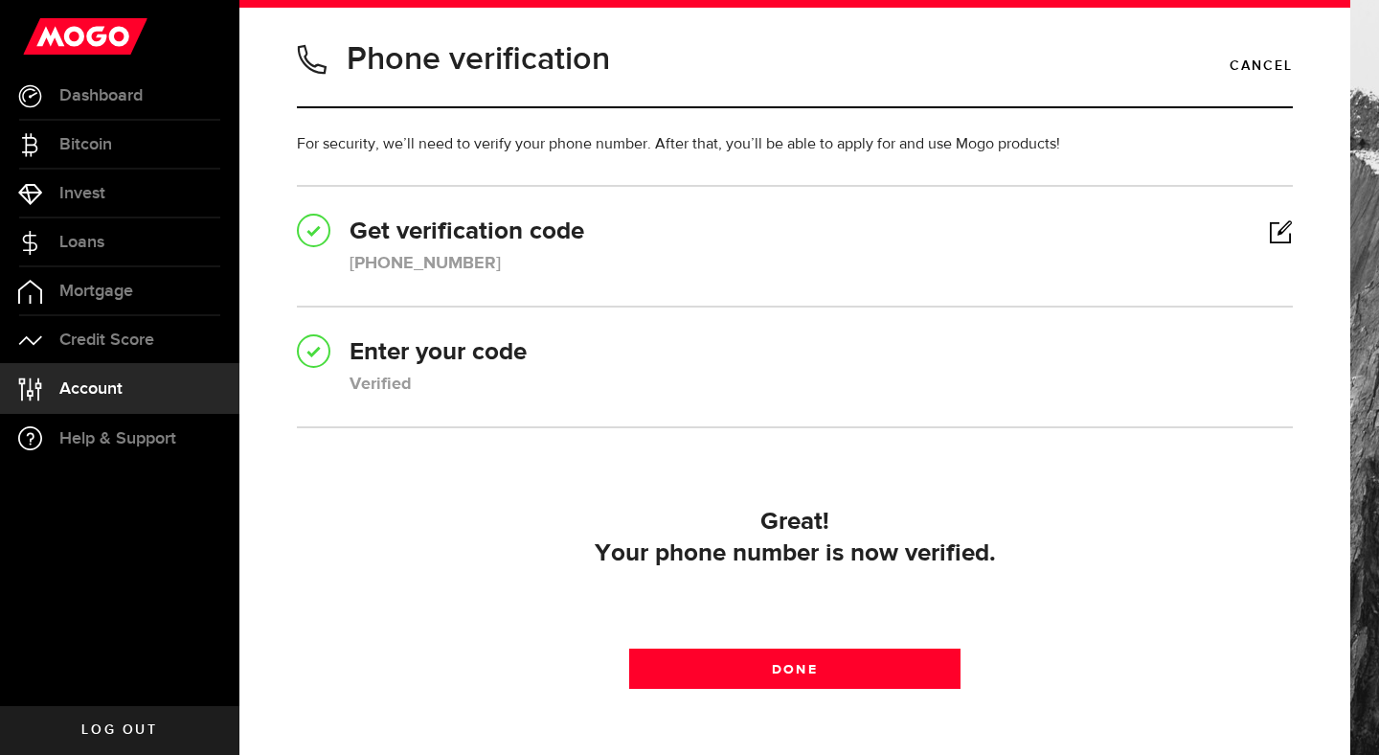
click at [104, 394] on span "Account" at bounding box center [90, 388] width 63 height 17
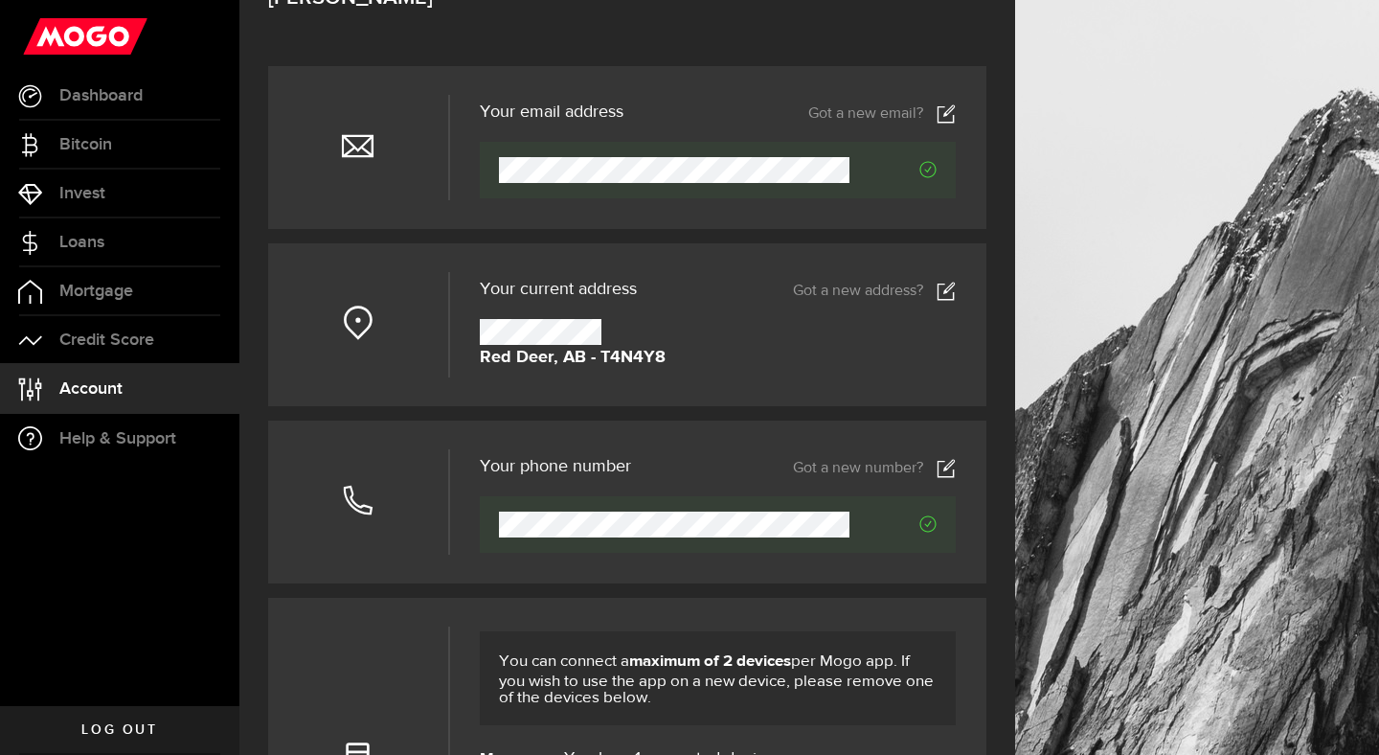
scroll to position [130, 0]
click at [945, 286] on icon at bounding box center [946, 290] width 19 height 19
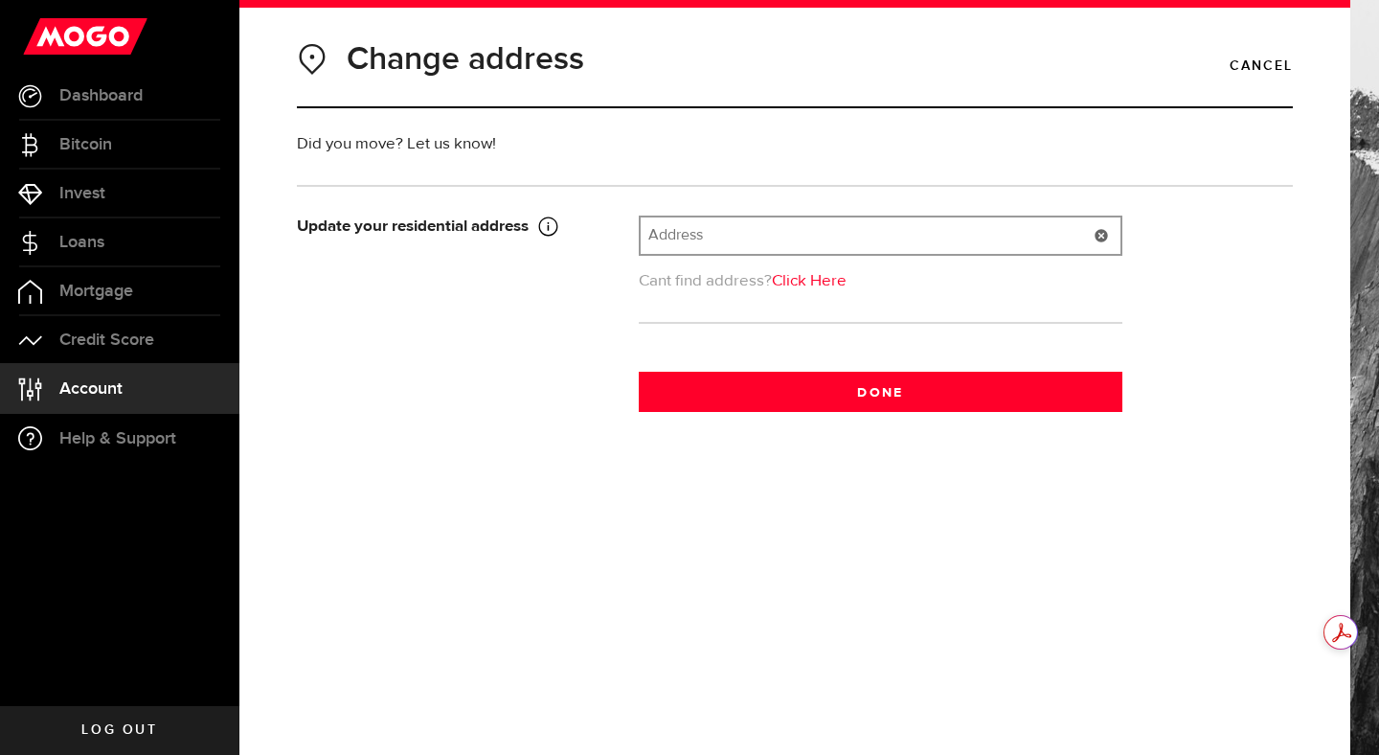
click at [899, 233] on input "text" at bounding box center [881, 235] width 480 height 36
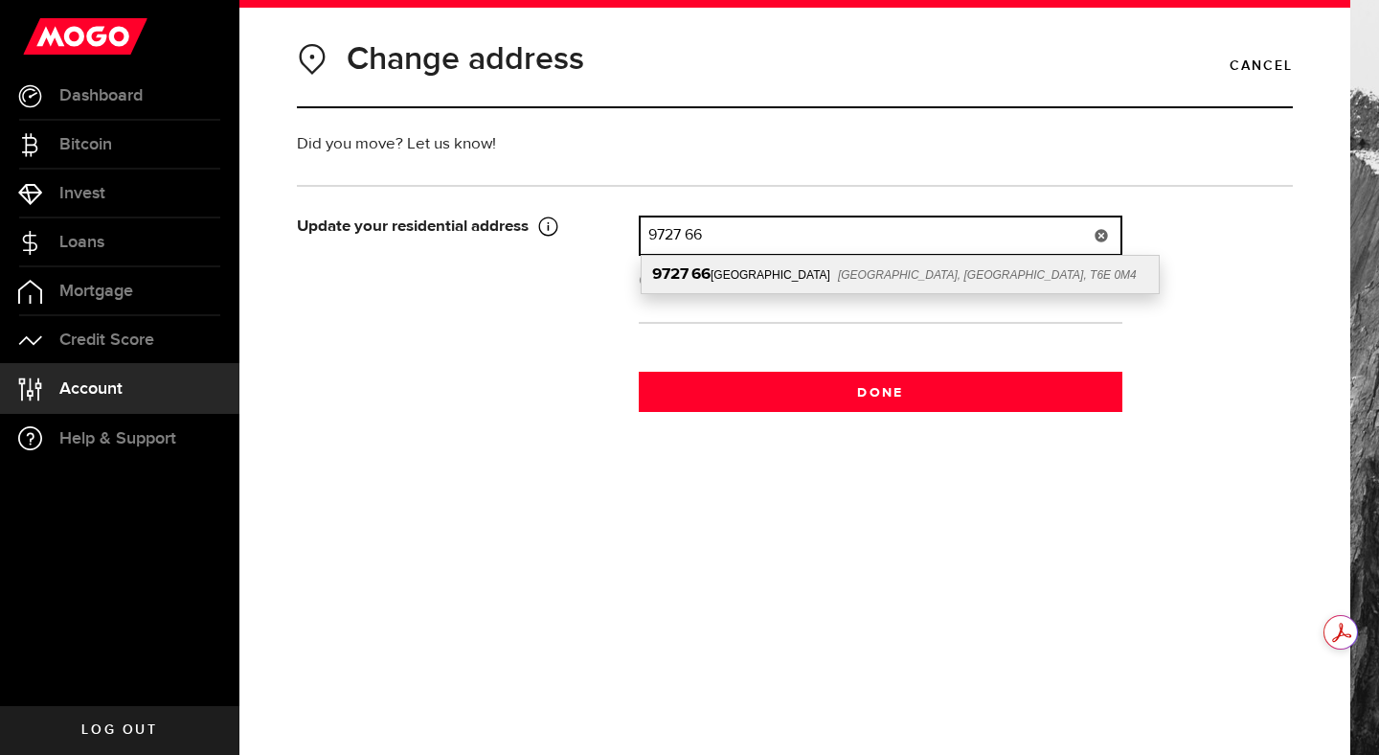
click at [913, 273] on div "[STREET_ADDRESS]" at bounding box center [900, 274] width 517 height 37
type input "[STREET_ADDRESS]"
type input "9727"
type input "[STREET_ADDRESS]"
type input "[GEOGRAPHIC_DATA]"
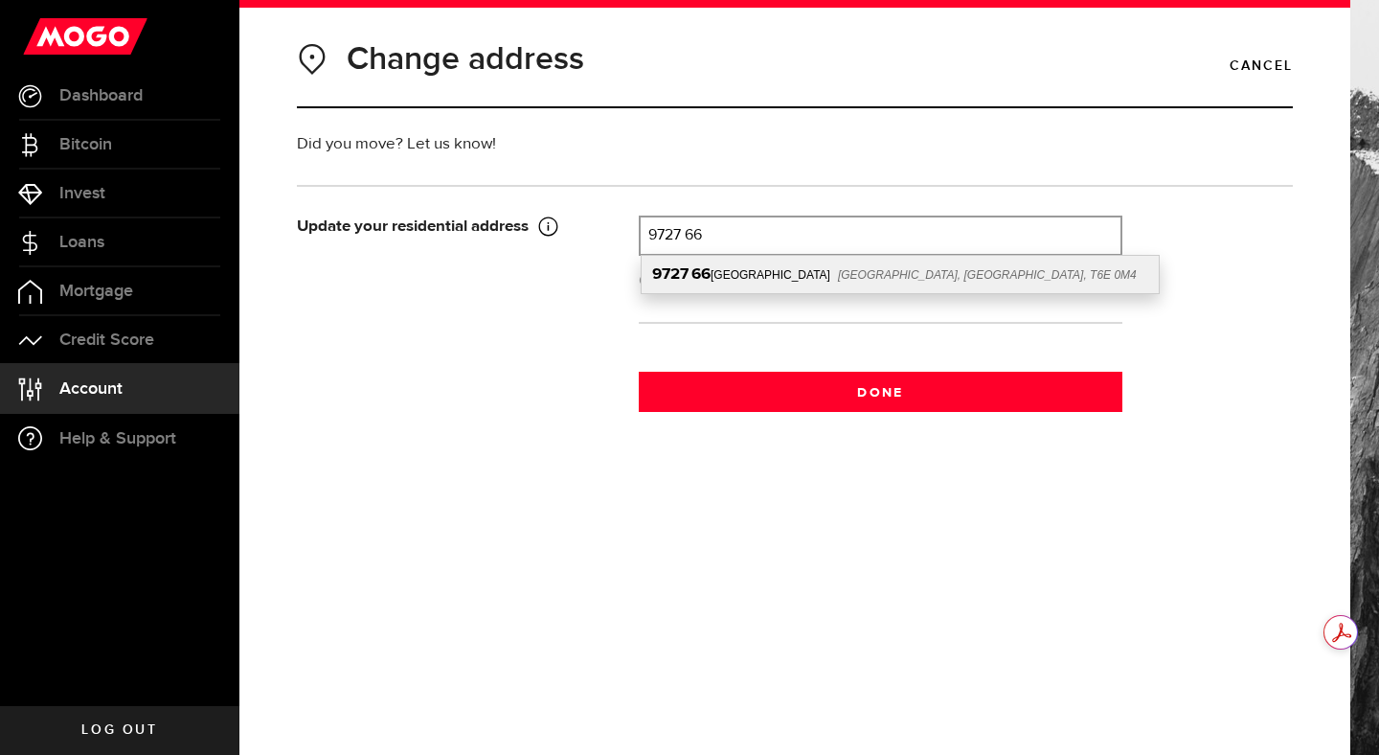
select select "AB"
type input "T6E 0M4"
type input "[GEOGRAPHIC_DATA]"
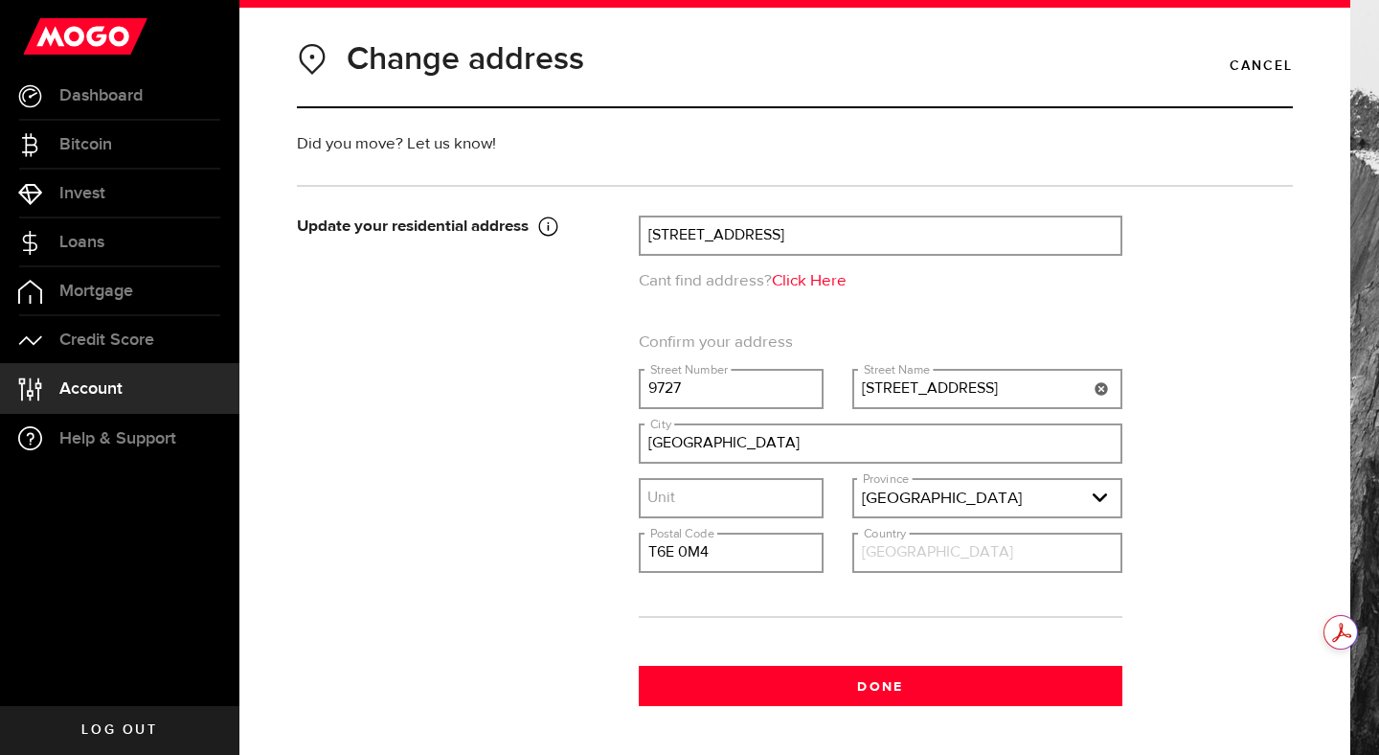
scroll to position [74, 0]
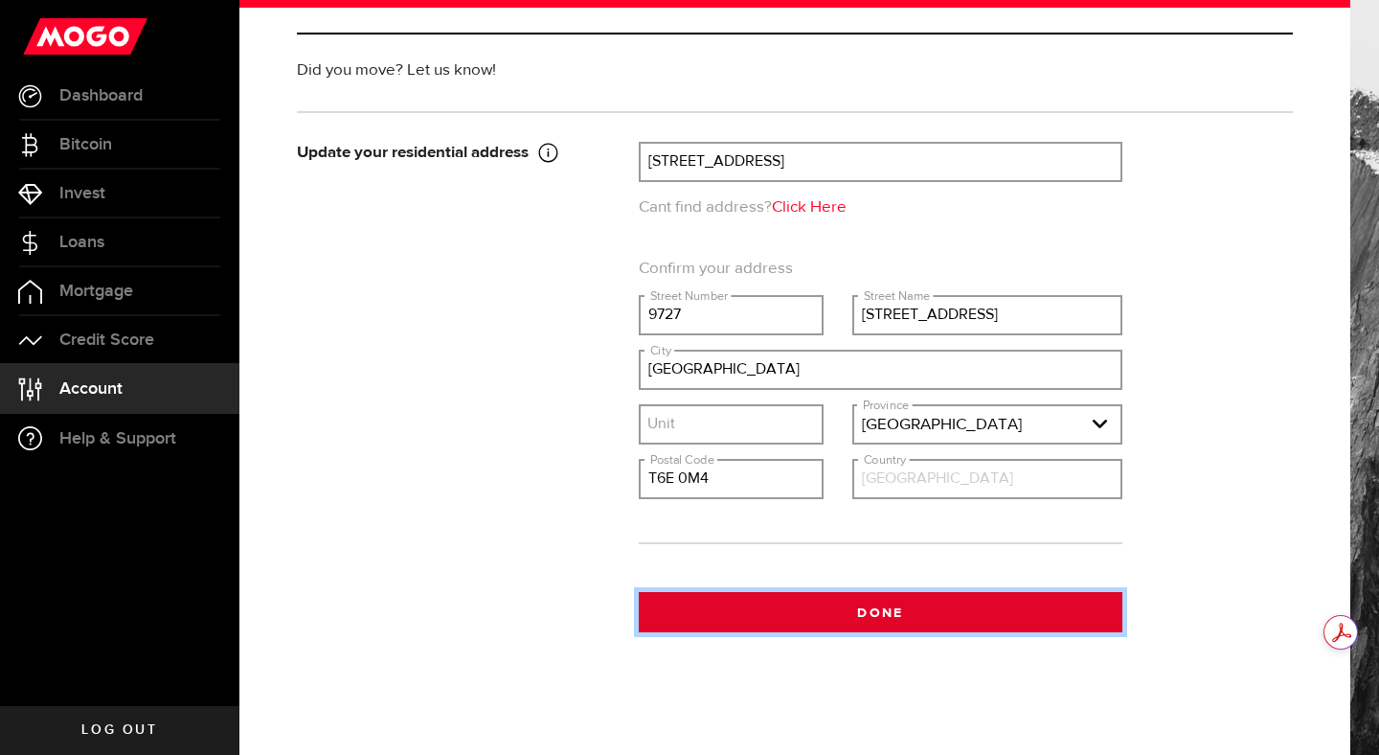
click at [868, 618] on button "Done" at bounding box center [881, 612] width 484 height 40
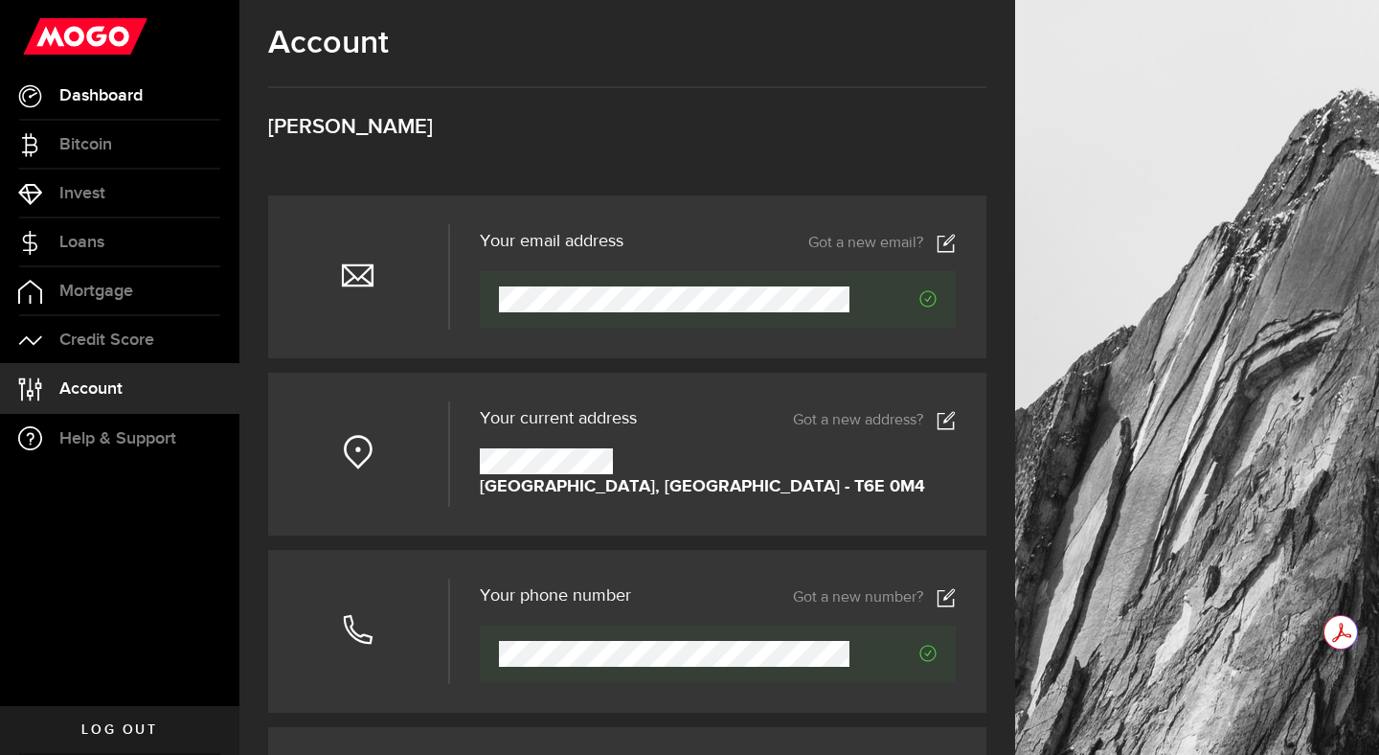
click at [122, 98] on span "Dashboard" at bounding box center [100, 95] width 83 height 17
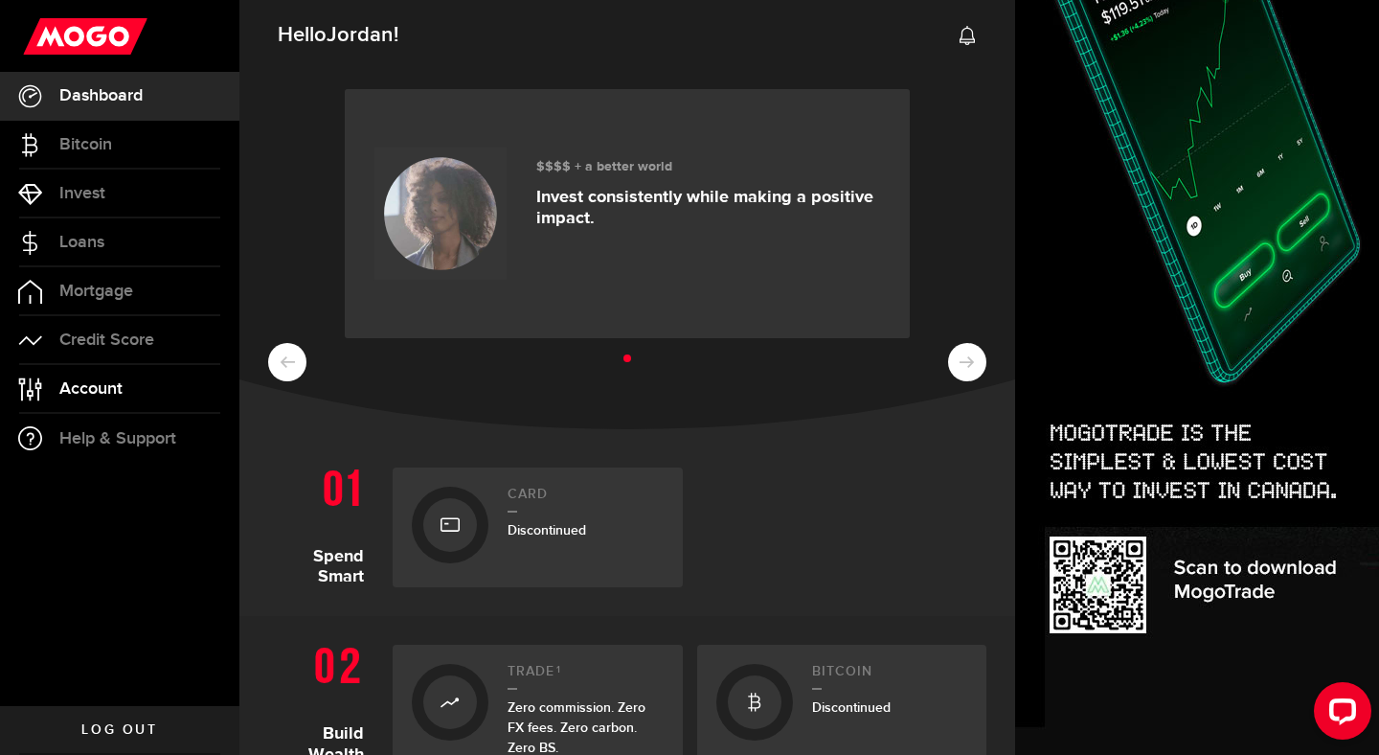
click at [107, 380] on span "Account" at bounding box center [90, 388] width 63 height 17
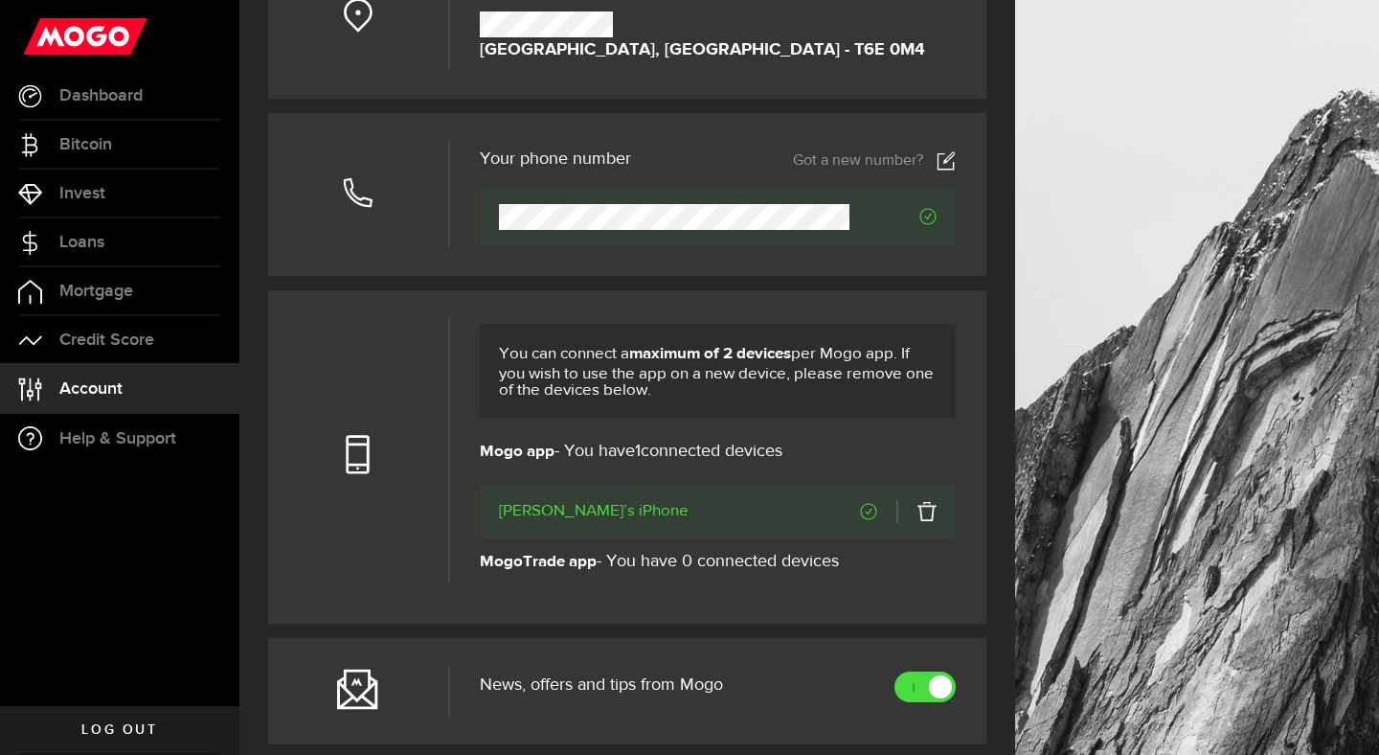
scroll to position [439, 0]
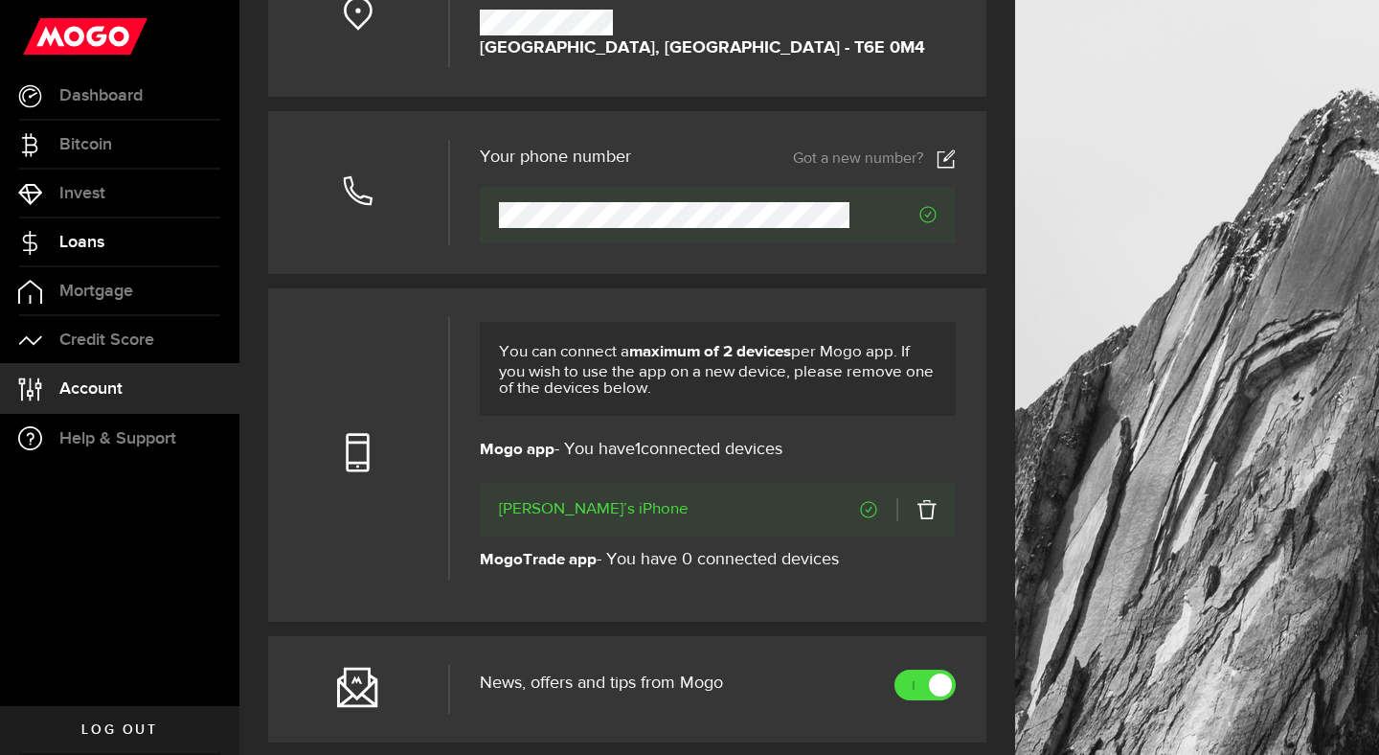
click at [75, 242] on span "Loans" at bounding box center [81, 242] width 45 height 17
